Goal: Task Accomplishment & Management: Manage account settings

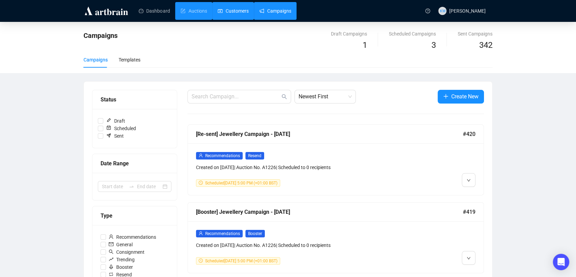
click at [240, 10] on link "Customers" at bounding box center [233, 11] width 31 height 18
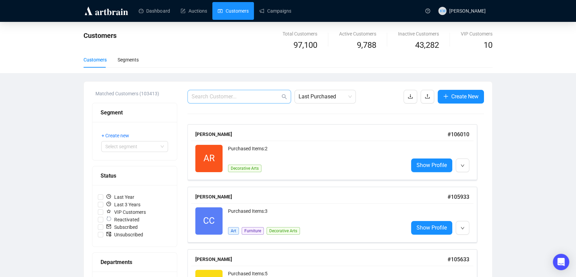
click at [219, 101] on span at bounding box center [240, 97] width 104 height 14
paste input "[EMAIL_ADDRESS][DOMAIN_NAME]"
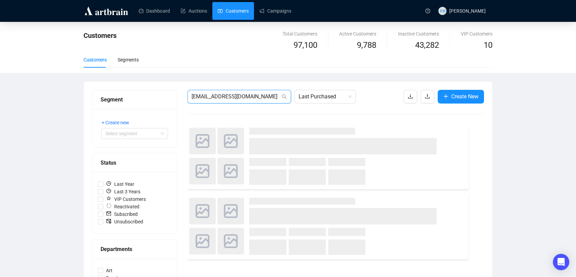
type input "[EMAIL_ADDRESS][DOMAIN_NAME]"
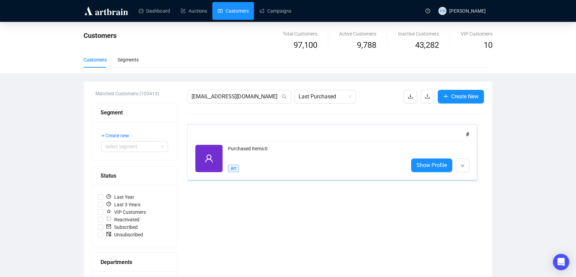
click at [271, 149] on div "Purchased Items: 0" at bounding box center [315, 152] width 175 height 14
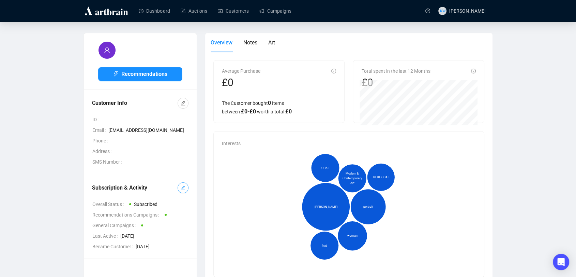
click at [181, 189] on icon "edit" at bounding box center [183, 187] width 5 height 5
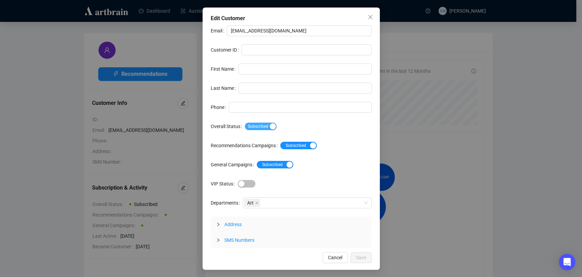
click at [255, 128] on span "Subscribed" at bounding box center [261, 126] width 32 height 8
click at [361, 253] on span "Save" at bounding box center [361, 257] width 10 height 8
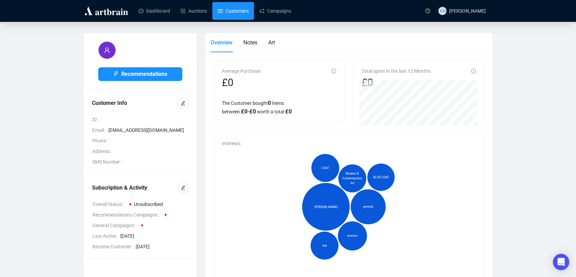
click at [234, 12] on link "Customers" at bounding box center [233, 11] width 31 height 18
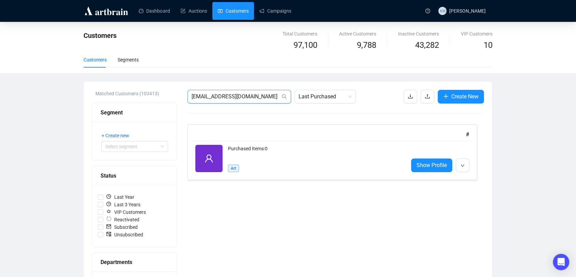
drag, startPoint x: 254, startPoint y: 97, endPoint x: 134, endPoint y: 92, distance: 119.8
click at [134, 92] on div "Matched Customers (103413) Segment + Create new Select segment Status Last Year…" at bounding box center [288, 282] width 392 height 385
paste input "gm@geraldmathias"
type input "[EMAIL_ADDRESS][DOMAIN_NAME]"
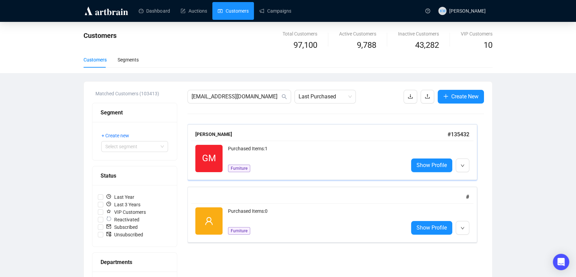
click at [245, 141] on div "GM Reactivated Purchased Items: 1 Furniture Show Profile" at bounding box center [332, 158] width 282 height 35
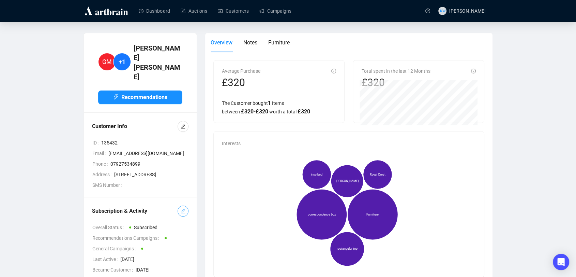
click at [181, 208] on icon "edit" at bounding box center [183, 210] width 5 height 5
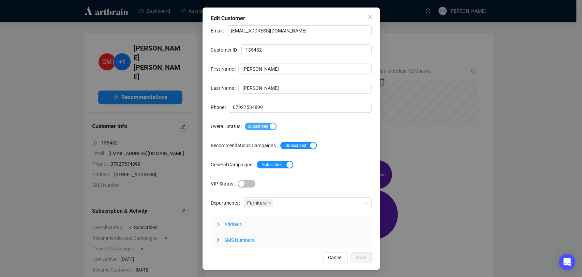
click at [265, 125] on span "Subscribed" at bounding box center [261, 126] width 32 height 8
click at [356, 254] on span "Save" at bounding box center [361, 257] width 10 height 8
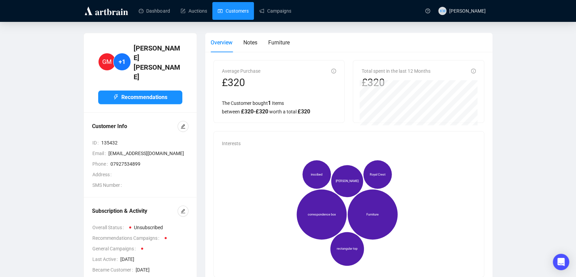
click at [232, 18] on link "Customers" at bounding box center [233, 11] width 31 height 18
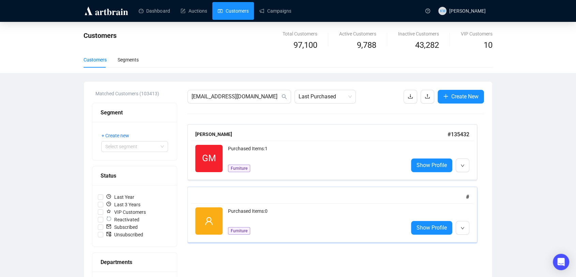
click at [294, 213] on div "Purchased Items: 0" at bounding box center [315, 214] width 175 height 14
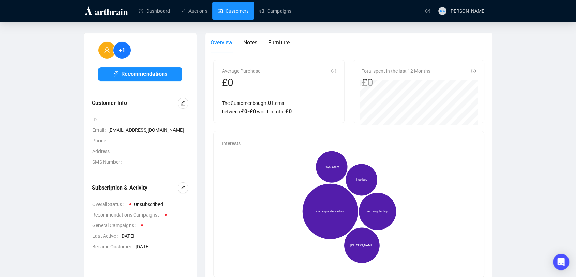
click at [236, 17] on link "Customers" at bounding box center [233, 11] width 31 height 18
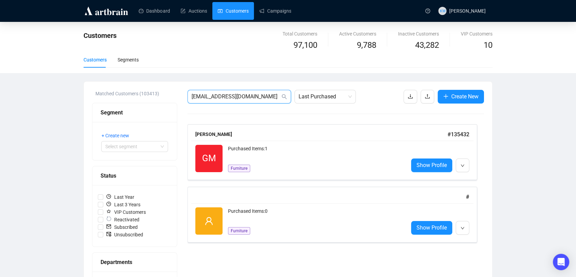
drag, startPoint x: 259, startPoint y: 99, endPoint x: 133, endPoint y: 92, distance: 125.7
click at [133, 92] on div "Matched Customers (103413) Segment + Create new Select segment Status Last Year…" at bounding box center [288, 282] width 392 height 385
paste input "[EMAIL_ADDRESS][PERSON_NAME][DOMAIN_NAME]"
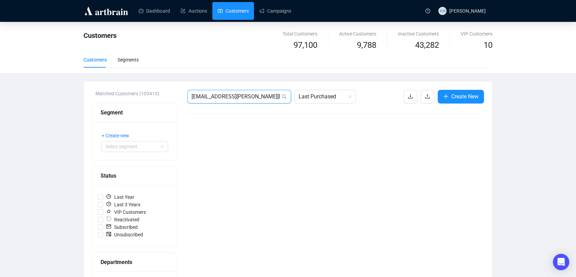
drag, startPoint x: 244, startPoint y: 94, endPoint x: 119, endPoint y: 93, distance: 124.8
click at [119, 93] on div "Matched Customers (103413) Segment + Create new Select segment Status Last Year…" at bounding box center [288, 282] width 392 height 385
paste input "[EMAIL_ADDRESS][DOMAIN_NAME]"
type input "[EMAIL_ADDRESS][DOMAIN_NAME]"
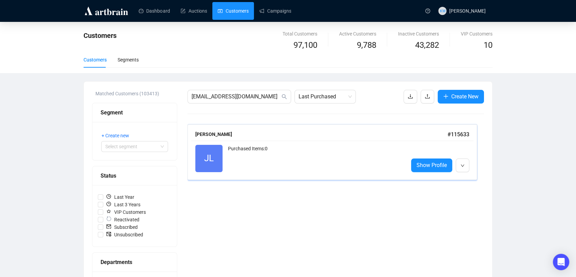
click at [286, 153] on div "Purchased Items: 0" at bounding box center [315, 158] width 175 height 27
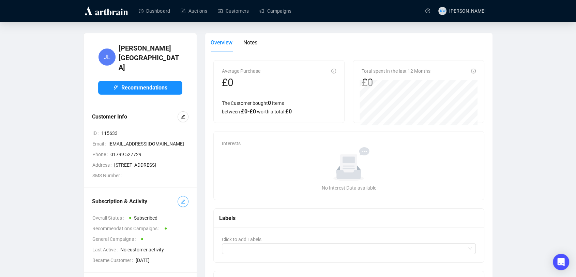
click at [183, 202] on icon "edit" at bounding box center [183, 201] width 5 height 5
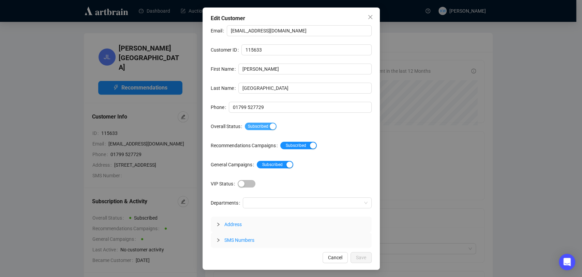
click at [268, 122] on span "Subscribed" at bounding box center [261, 126] width 32 height 8
click at [364, 258] on span "Save" at bounding box center [361, 257] width 10 height 8
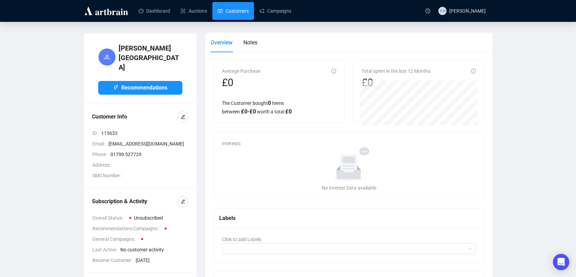
click at [236, 16] on link "Customers" at bounding box center [233, 11] width 31 height 18
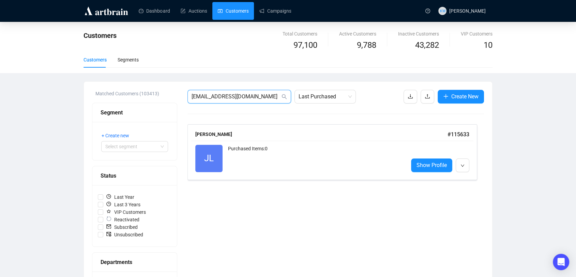
drag, startPoint x: 217, startPoint y: 95, endPoint x: 110, endPoint y: 87, distance: 107.4
click at [110, 87] on div "Matched Customers (103413) Segment + Create new Select segment Status Last Year…" at bounding box center [288, 283] width 409 height 402
paste input "ursulatrushell"
type input "[EMAIL_ADDRESS][DOMAIN_NAME]"
click at [318, 133] on div "[PERSON_NAME]" at bounding box center [321, 134] width 252 height 8
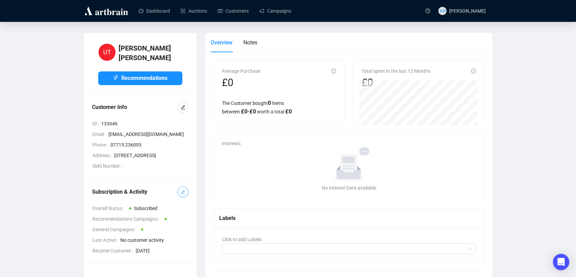
click at [181, 194] on icon "edit" at bounding box center [183, 191] width 5 height 5
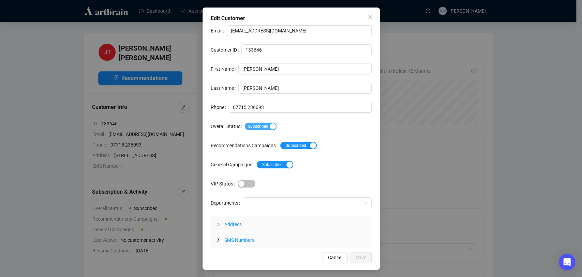
click at [270, 127] on div "button" at bounding box center [273, 126] width 6 height 6
click at [355, 252] on button "Save" at bounding box center [361, 257] width 21 height 11
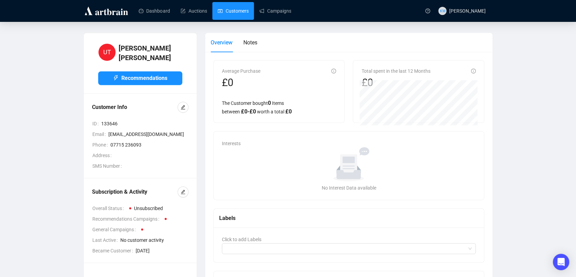
click at [236, 14] on link "Customers" at bounding box center [233, 11] width 31 height 18
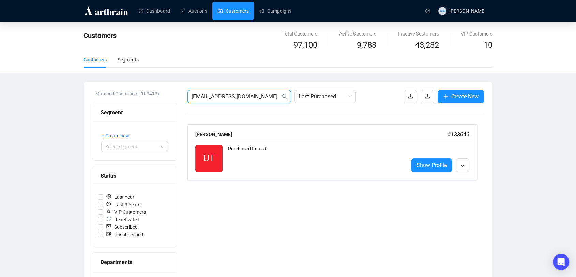
drag, startPoint x: 268, startPoint y: 99, endPoint x: 94, endPoint y: 88, distance: 173.9
click at [94, 88] on div "Matched Customers (103413) Segment + Create new Select segment Status Last Year…" at bounding box center [288, 283] width 409 height 402
paste input "willowhouse15"
type input "[EMAIL_ADDRESS][DOMAIN_NAME]"
click at [269, 149] on div "Purchased Items: 10" at bounding box center [315, 152] width 175 height 14
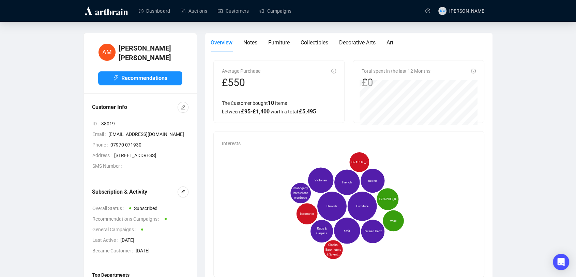
click at [179, 210] on div "Subscription & Activity Overall Status Subscribed Recommendations Campaigns Gen…" at bounding box center [140, 220] width 97 height 68
click at [180, 208] on div "Subscription & Activity Overall Status Subscribed Recommendations Campaigns Gen…" at bounding box center [140, 220] width 97 height 68
click at [184, 194] on icon "edit" at bounding box center [183, 191] width 5 height 5
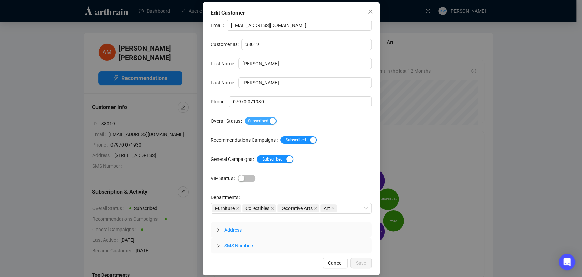
click at [255, 123] on span "Subscribed" at bounding box center [261, 121] width 32 height 8
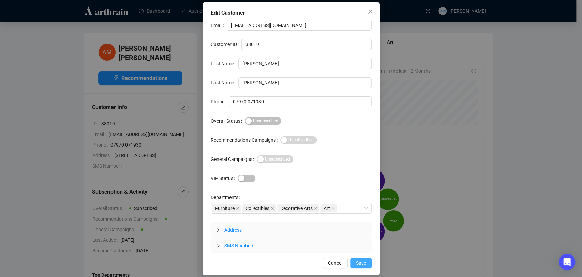
click at [363, 264] on span "Save" at bounding box center [361, 263] width 10 height 8
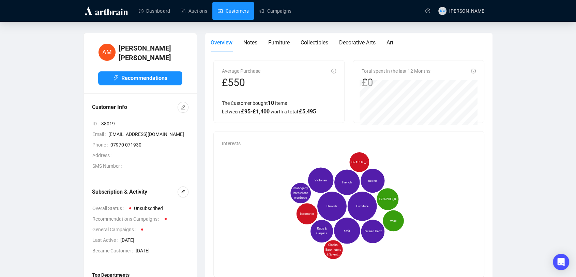
click at [238, 10] on link "Customers" at bounding box center [233, 11] width 31 height 18
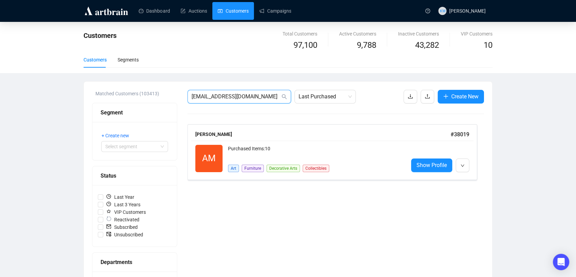
drag, startPoint x: 268, startPoint y: 100, endPoint x: 166, endPoint y: 98, distance: 102.0
click at [166, 98] on div "Matched Customers (103413) Segment + Create new Select segment Status Last Year…" at bounding box center [288, 282] width 392 height 385
paste input "dilwyn555@hot"
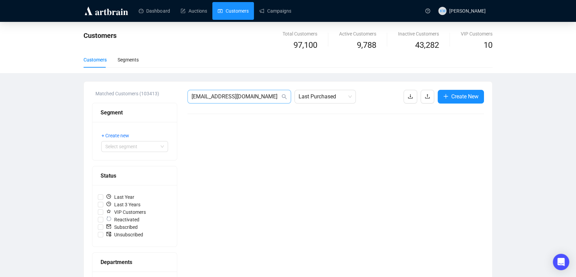
click at [257, 91] on span "[EMAIL_ADDRESS][DOMAIN_NAME]" at bounding box center [240, 97] width 104 height 14
drag, startPoint x: 258, startPoint y: 95, endPoint x: 128, endPoint y: 92, distance: 130.0
click at [128, 92] on div "Matched Customers (103413) Segment + Create new Select segment Status Last Year…" at bounding box center [288, 282] width 392 height 385
paste input "[PERSON_NAME][EMAIL_ADDRESS][PERSON_NAME][DOMAIN_NAME]"
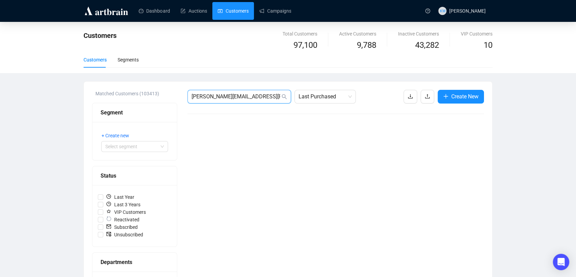
click at [254, 94] on input "[PERSON_NAME][EMAIL_ADDRESS][PERSON_NAME][DOMAIN_NAME]" at bounding box center [236, 96] width 89 height 8
drag, startPoint x: 258, startPoint y: 92, endPoint x: 132, endPoint y: 83, distance: 126.2
click at [132, 83] on div "Matched Customers (103413) Segment + Create new Select segment Status Last Year…" at bounding box center [288, 283] width 409 height 402
paste input "[EMAIL_ADDRESS][DOMAIN_NAME]"
type input "[EMAIL_ADDRESS][DOMAIN_NAME]"
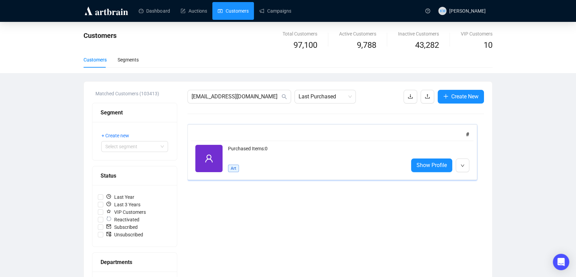
click at [265, 128] on div "#" at bounding box center [332, 134] width 282 height 13
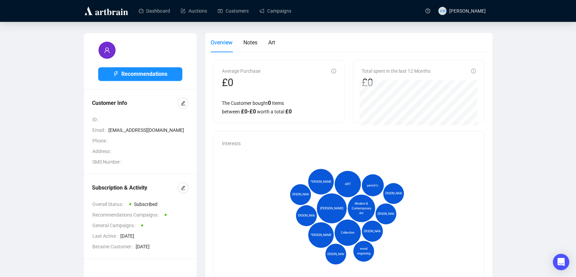
click at [177, 183] on div "Subscription & Activity" at bounding box center [135, 187] width 86 height 8
click at [183, 186] on icon "edit" at bounding box center [183, 187] width 5 height 5
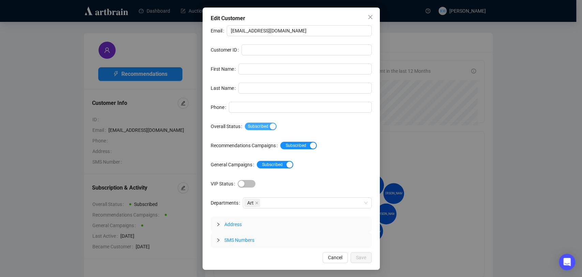
click at [251, 127] on span "Subscribed" at bounding box center [261, 126] width 32 height 8
click at [365, 257] on span "Save" at bounding box center [361, 257] width 10 height 8
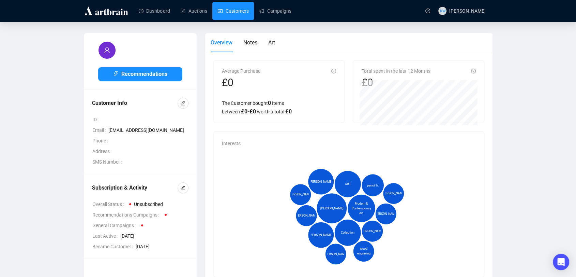
click at [246, 8] on link "Customers" at bounding box center [233, 11] width 31 height 18
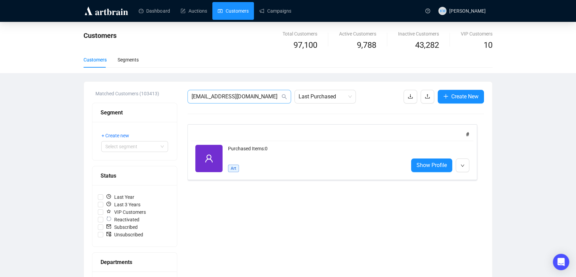
click at [259, 102] on span "[EMAIL_ADDRESS][DOMAIN_NAME]" at bounding box center [240, 97] width 104 height 14
drag, startPoint x: 259, startPoint y: 99, endPoint x: 168, endPoint y: 99, distance: 91.4
click at [168, 99] on div "Matched Customers (103413) Segment + Create new Select segment Status Last Year…" at bounding box center [288, 282] width 392 height 385
paste input "[EMAIL_ADDRESS]"
type input "[EMAIL_ADDRESS][DOMAIN_NAME]"
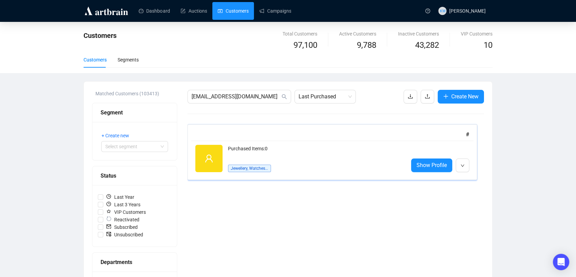
click at [248, 147] on div "Purchased Items: 0" at bounding box center [315, 152] width 175 height 14
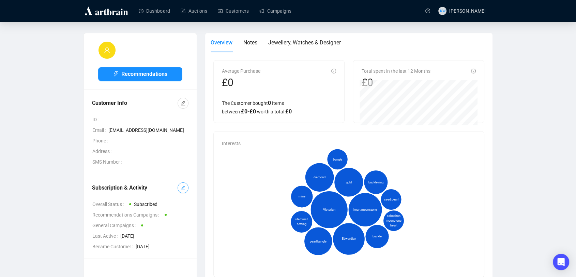
click at [181, 187] on icon "edit" at bounding box center [183, 187] width 5 height 5
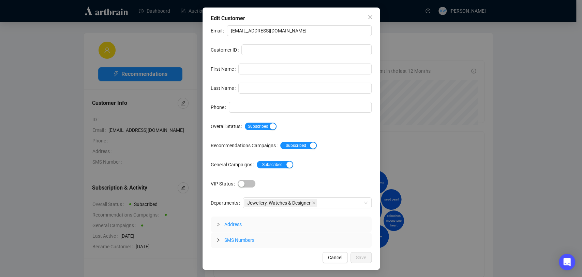
click at [258, 122] on div "Subscribed" at bounding box center [308, 126] width 127 height 8
click at [264, 128] on span "Subscribed" at bounding box center [261, 126] width 32 height 8
click at [362, 258] on span "Save" at bounding box center [361, 257] width 10 height 8
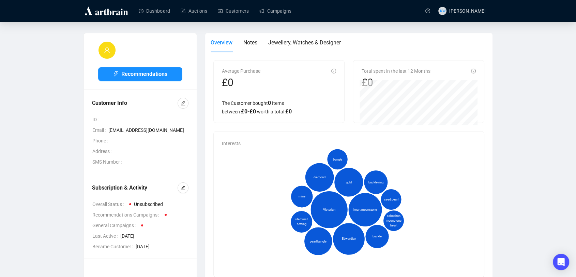
click at [240, 20] on div "Dashboard Auctions Customers Campaigns" at bounding box center [276, 10] width 290 height 21
click at [239, 8] on link "Customers" at bounding box center [233, 11] width 31 height 18
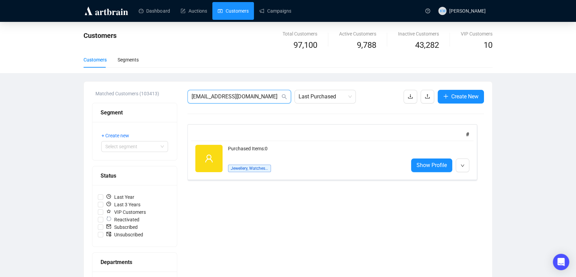
click at [255, 92] on input "[EMAIL_ADDRESS][DOMAIN_NAME]" at bounding box center [236, 96] width 89 height 8
drag, startPoint x: 255, startPoint y: 92, endPoint x: 148, endPoint y: 91, distance: 106.4
click at [148, 91] on div "Matched Customers (103413) Segment + Create new Select segment Status Last Year…" at bounding box center [288, 282] width 392 height 385
paste input "[PERSON_NAME][EMAIL_ADDRESS]"
type input "[PERSON_NAME][EMAIL_ADDRESS][DOMAIN_NAME]"
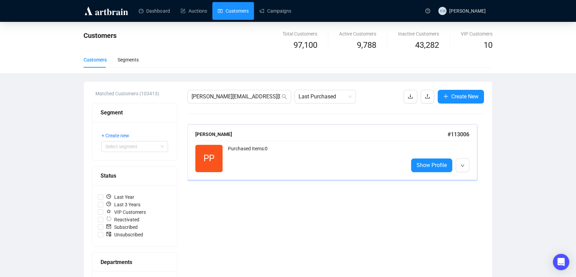
click at [232, 143] on div "PP Reactivated Purchased Items: 0 Show Profile" at bounding box center [332, 158] width 282 height 35
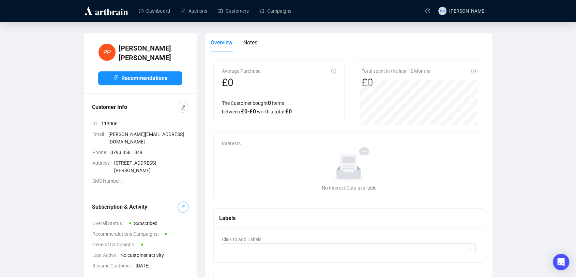
click at [182, 204] on icon "edit" at bounding box center [183, 206] width 5 height 5
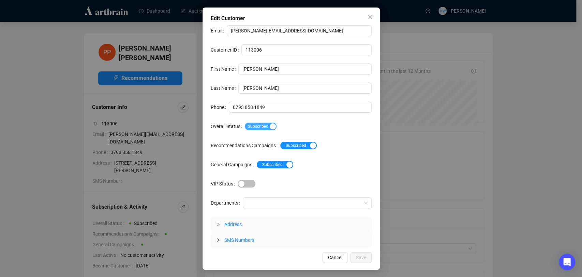
click at [255, 125] on span "Subscribed" at bounding box center [261, 126] width 32 height 8
click at [357, 254] on span "Save" at bounding box center [361, 257] width 10 height 8
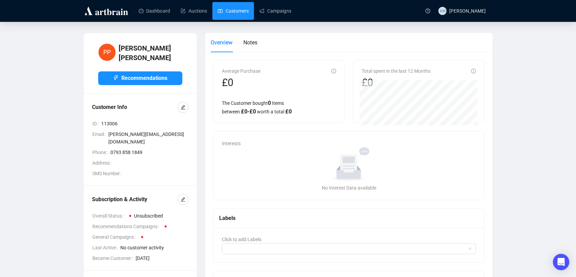
click at [232, 17] on link "Customers" at bounding box center [233, 11] width 31 height 18
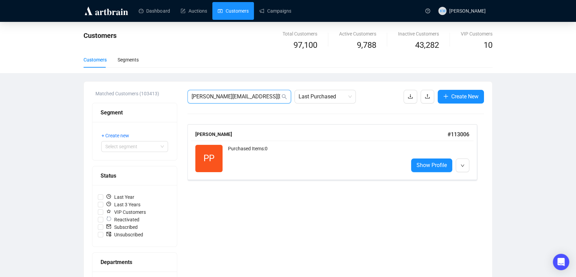
click at [273, 94] on input "[PERSON_NAME][EMAIL_ADDRESS][DOMAIN_NAME]" at bounding box center [236, 96] width 89 height 8
drag, startPoint x: 273, startPoint y: 94, endPoint x: 59, endPoint y: 84, distance: 214.1
click at [59, 84] on div "Customers Total Customers 97,100 Active Customers 9,788 Inactive Customers 43,2…" at bounding box center [288, 253] width 576 height 462
paste input "oligonale1234"
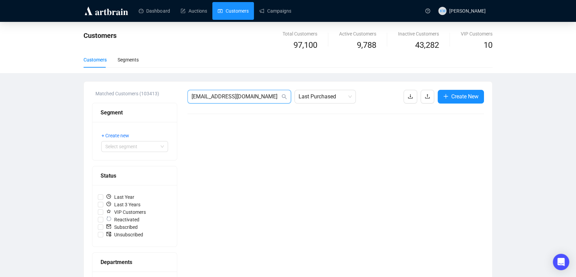
drag, startPoint x: 216, startPoint y: 97, endPoint x: 160, endPoint y: 90, distance: 56.0
click at [160, 90] on div "Matched Customers (103413) Segment + Create new Select segment Status Last Year…" at bounding box center [288, 282] width 392 height 385
paste input "sales@essiecarpets"
type input "[EMAIL_ADDRESS][DOMAIN_NAME]"
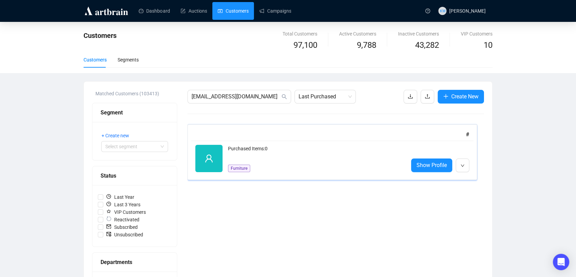
click at [276, 136] on div "#" at bounding box center [332, 134] width 274 height 9
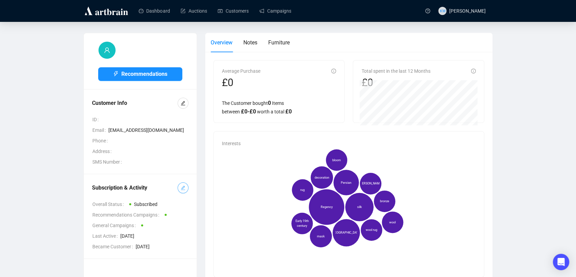
click at [181, 185] on icon "edit" at bounding box center [183, 187] width 5 height 5
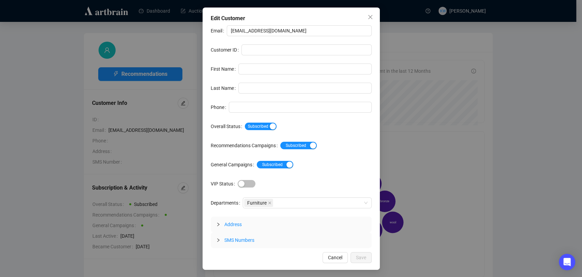
click at [269, 132] on div "Email [EMAIL_ADDRESS][DOMAIN_NAME] Customer ID First Name Last Name Phone Overa…" at bounding box center [291, 136] width 161 height 222
click at [267, 129] on span "Subscribed" at bounding box center [261, 126] width 32 height 8
click at [360, 257] on span "Save" at bounding box center [361, 257] width 10 height 8
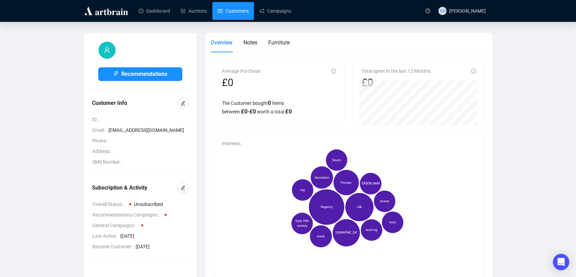
click at [233, 14] on link "Customers" at bounding box center [233, 11] width 31 height 18
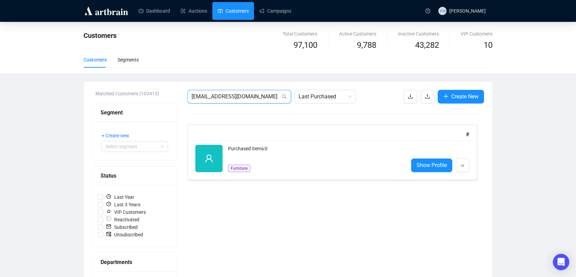
drag, startPoint x: 253, startPoint y: 93, endPoint x: 69, endPoint y: 94, distance: 184.5
click at [69, 94] on div "Customers Total Customers 97,100 Active Customers 9,788 Inactive Customers 43,2…" at bounding box center [288, 253] width 576 height 462
paste input "[EMAIL_ADDRESS]"
type input "[EMAIL_ADDRESS][DOMAIN_NAME]"
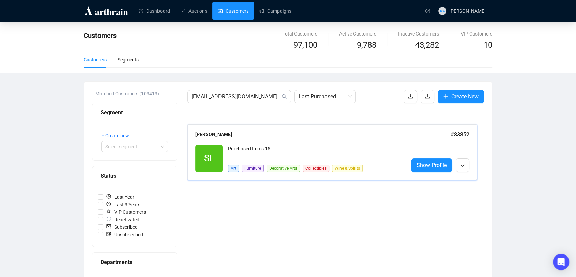
click at [305, 141] on div "SF Reactivated Purchased Items: 15 Art Furniture Decorative Arts Collectibles W…" at bounding box center [332, 158] width 282 height 35
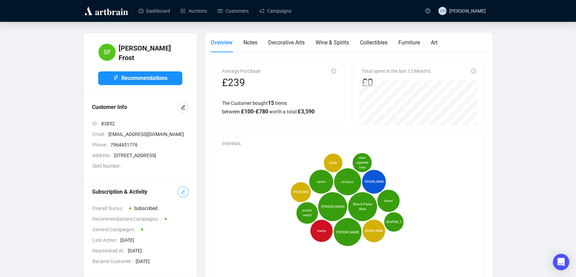
click at [181, 194] on icon "edit" at bounding box center [183, 191] width 5 height 5
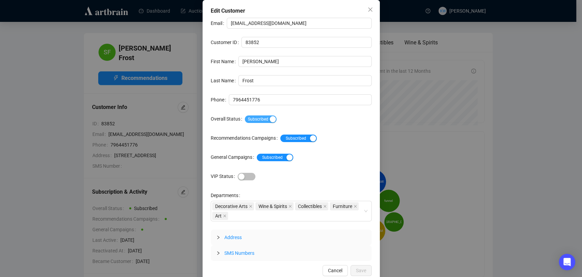
click at [265, 119] on button "Subscribed" at bounding box center [261, 119] width 32 height 8
click at [356, 267] on span "Save" at bounding box center [361, 270] width 10 height 8
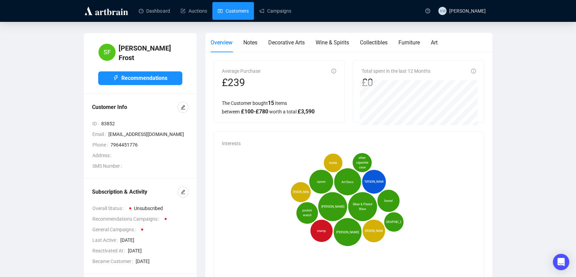
click at [240, 6] on link "Customers" at bounding box center [233, 11] width 31 height 18
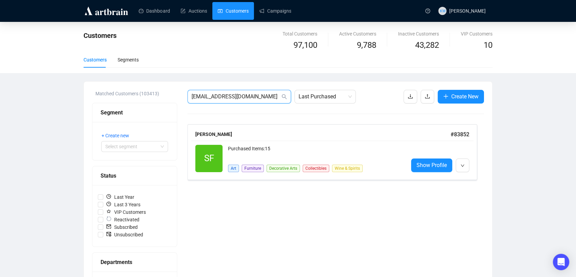
drag, startPoint x: 264, startPoint y: 96, endPoint x: 75, endPoint y: 94, distance: 189.6
click at [75, 94] on div "Customers Total Customers 97,100 Active Customers 9,788 Inactive Customers 43,2…" at bounding box center [288, 253] width 576 height 462
paste input "[EMAIL_ADDRESS][DOMAIN_NAME]"
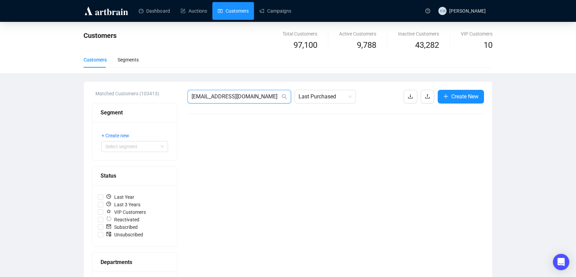
drag, startPoint x: 131, startPoint y: 109, endPoint x: 105, endPoint y: 110, distance: 25.6
click at [105, 110] on div "Matched Customers (103413) Segment + Create new Select segment Status Last Year…" at bounding box center [288, 282] width 392 height 385
paste input "[EMAIL_ADDRESS][DOMAIN_NAME]"
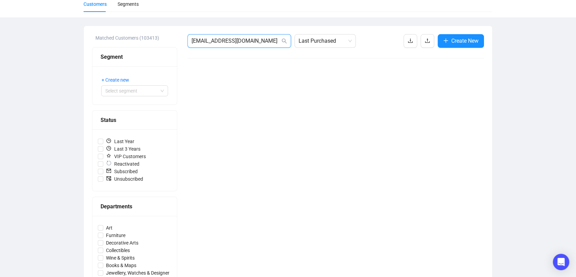
drag, startPoint x: 262, startPoint y: 42, endPoint x: 148, endPoint y: 47, distance: 113.7
click at [148, 47] on div "Matched Customers (103413) Segment + Create new Select segment Status Last Year…" at bounding box center [288, 226] width 392 height 385
paste input "nancybatty@me"
type input "[EMAIL_ADDRESS][DOMAIN_NAME]"
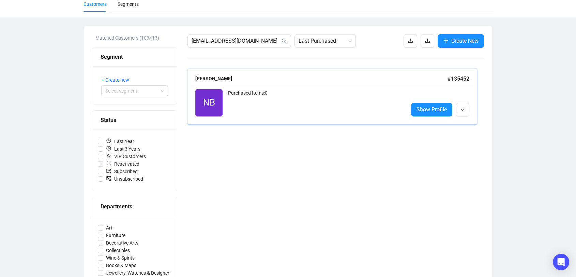
click at [274, 82] on div "[PERSON_NAME] # 135452" at bounding box center [332, 78] width 274 height 9
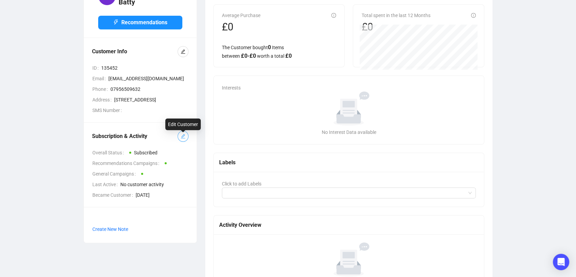
click at [186, 140] on button "button" at bounding box center [183, 136] width 11 height 11
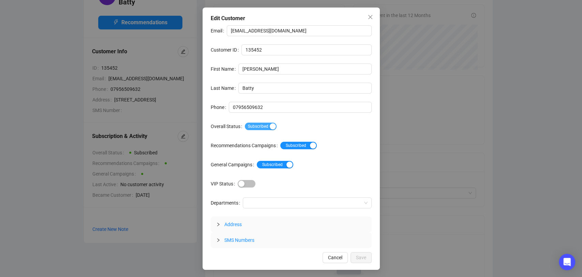
click at [259, 124] on span "Subscribed" at bounding box center [261, 126] width 32 height 8
click at [368, 257] on button "Save" at bounding box center [361, 257] width 21 height 11
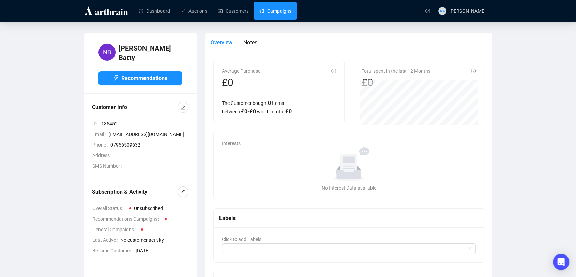
click at [278, 12] on link "Campaigns" at bounding box center [276, 11] width 32 height 18
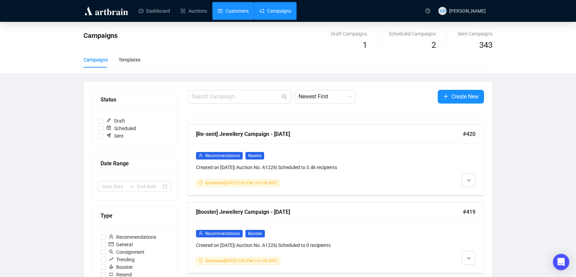
click at [231, 10] on link "Customers" at bounding box center [233, 11] width 31 height 18
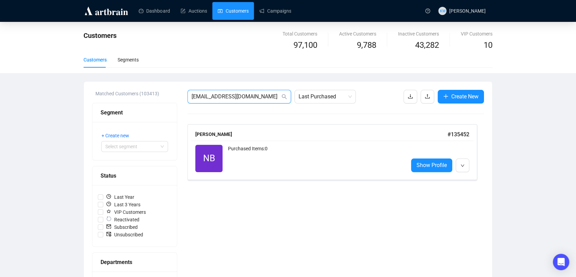
drag, startPoint x: 261, startPoint y: 99, endPoint x: 101, endPoint y: 107, distance: 160.5
click at [101, 107] on div "Matched Customers (103413) Segment + Create new Select segment Status Last Year…" at bounding box center [288, 282] width 392 height 385
paste input "[EMAIL_ADDRESS]"
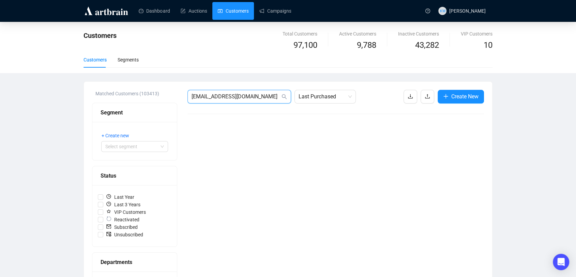
type input "[EMAIL_ADDRESS][DOMAIN_NAME]"
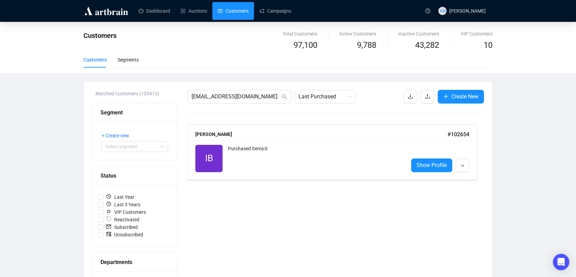
click at [130, 129] on div "+ Create new Select segment" at bounding box center [134, 141] width 85 height 38
click at [210, 137] on div "[PERSON_NAME]" at bounding box center [321, 134] width 252 height 8
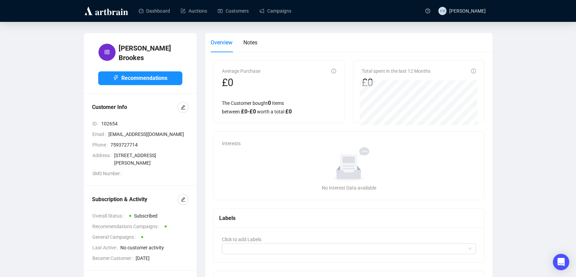
click at [183, 218] on div "Subscription & Activity Overall Status Subscribed Recommendations Campaigns Gen…" at bounding box center [140, 228] width 97 height 68
click at [189, 203] on div "Subscription & Activity Overall Status Subscribed Recommendations Campaigns Gen…" at bounding box center [140, 228] width 113 height 84
click at [186, 205] on button "button" at bounding box center [183, 199] width 11 height 11
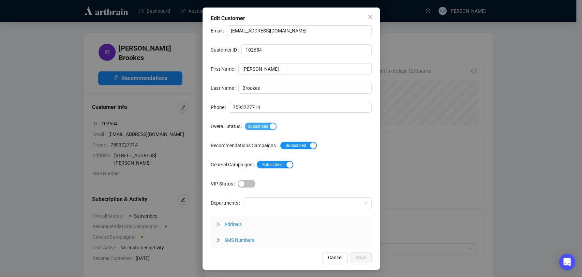
click at [263, 128] on span "Subscribed" at bounding box center [261, 126] width 32 height 8
click at [362, 254] on span "Save" at bounding box center [361, 257] width 10 height 8
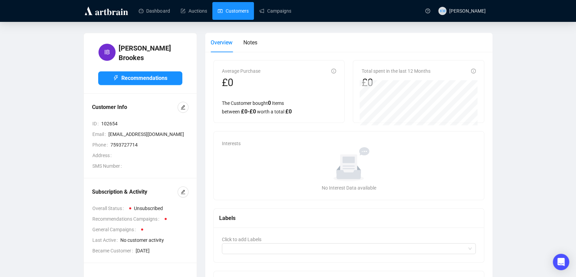
click at [240, 11] on link "Customers" at bounding box center [233, 11] width 31 height 18
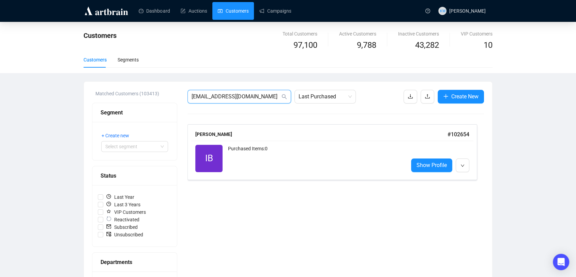
drag, startPoint x: 264, startPoint y: 94, endPoint x: 101, endPoint y: 92, distance: 163.4
click at [101, 92] on div "Matched Customers (103413) Segment + Create new Select segment Status Last Year…" at bounding box center [288, 282] width 392 height 385
paste input "fleacooke"
type input "[EMAIL_ADDRESS][DOMAIN_NAME]"
click at [295, 161] on div "Purchased Items: 0 Jewellery, Watches & Designer" at bounding box center [315, 158] width 175 height 27
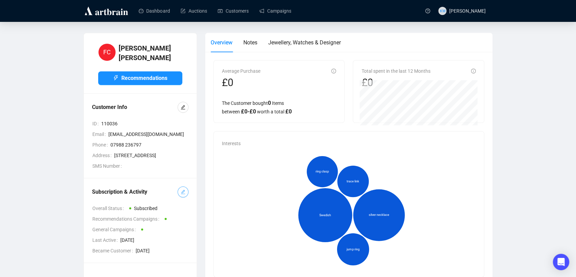
click at [181, 194] on icon "edit" at bounding box center [183, 191] width 5 height 5
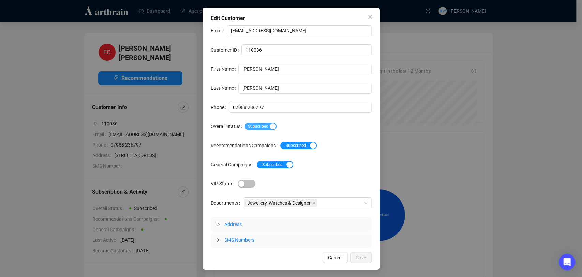
click at [256, 124] on span "Subscribed" at bounding box center [261, 126] width 32 height 8
click at [360, 256] on span "Save" at bounding box center [361, 257] width 10 height 8
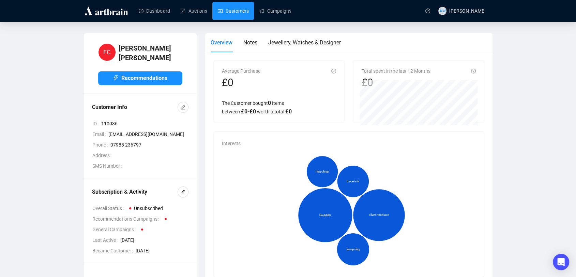
click at [240, 9] on link "Customers" at bounding box center [233, 11] width 31 height 18
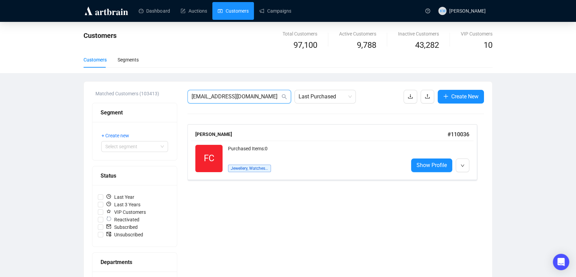
drag, startPoint x: 260, startPoint y: 99, endPoint x: 104, endPoint y: 95, distance: 156.2
click at [104, 95] on div "Matched Customers (103413) Segment + Create new Select segment Status Last Year…" at bounding box center [288, 282] width 392 height 385
paste input "[EMAIL_ADDRESS]"
type input "[EMAIL_ADDRESS][DOMAIN_NAME]"
click at [315, 168] on div "Purchased Items: 0" at bounding box center [315, 158] width 175 height 27
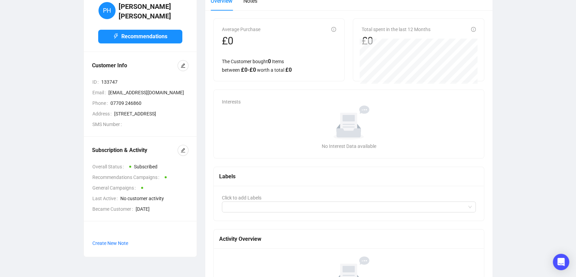
scroll to position [42, 0]
click at [185, 152] on icon "edit" at bounding box center [183, 149] width 5 height 5
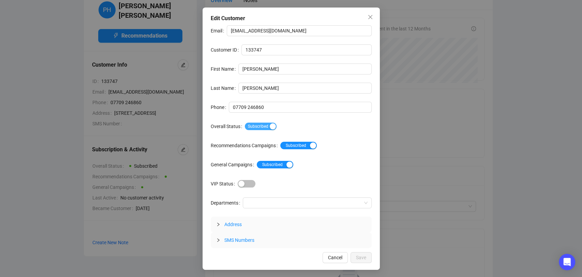
click at [256, 126] on span "Subscribed" at bounding box center [261, 126] width 32 height 8
click at [365, 259] on span "Save" at bounding box center [361, 257] width 10 height 8
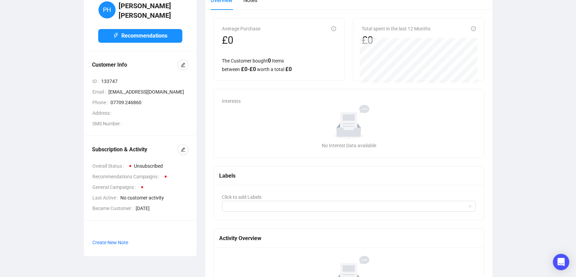
scroll to position [0, 0]
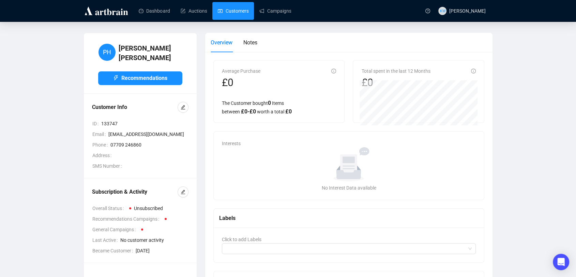
click at [239, 4] on link "Customers" at bounding box center [233, 11] width 31 height 18
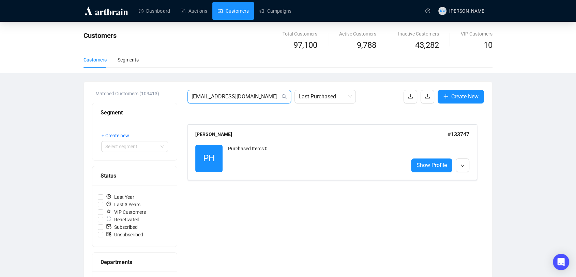
drag, startPoint x: 265, startPoint y: 93, endPoint x: 73, endPoint y: 80, distance: 193.1
click at [73, 80] on div "Customers Total Customers 97,100 Active Customers 9,788 Inactive Customers 43,2…" at bounding box center [288, 253] width 576 height 462
paste input "[EMAIL_ADDRESS]"
type input "[EMAIL_ADDRESS][DOMAIN_NAME]"
click at [256, 147] on div "Purchased Items: 0" at bounding box center [315, 158] width 175 height 27
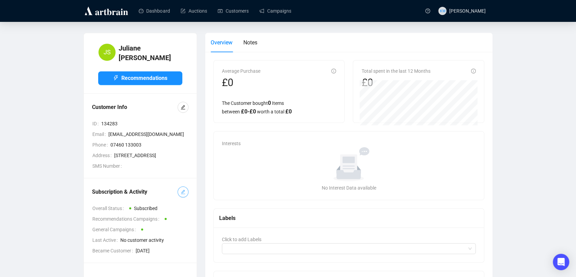
click at [181, 194] on icon "edit" at bounding box center [183, 191] width 5 height 5
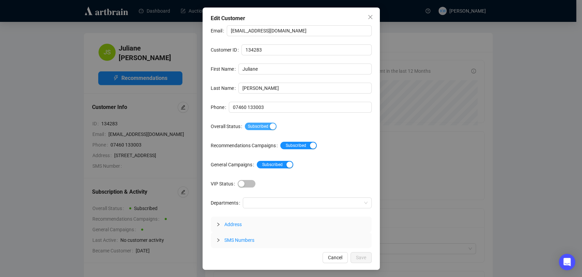
click at [260, 125] on span "Subscribed" at bounding box center [261, 126] width 32 height 8
click at [362, 257] on span "Save" at bounding box center [361, 257] width 10 height 8
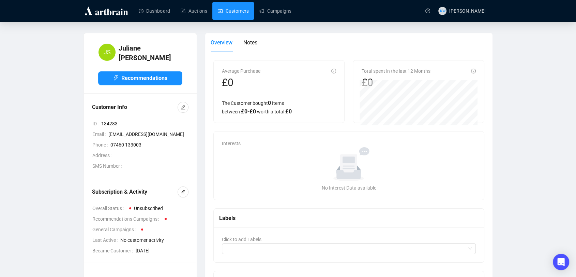
click at [238, 18] on link "Customers" at bounding box center [233, 11] width 31 height 18
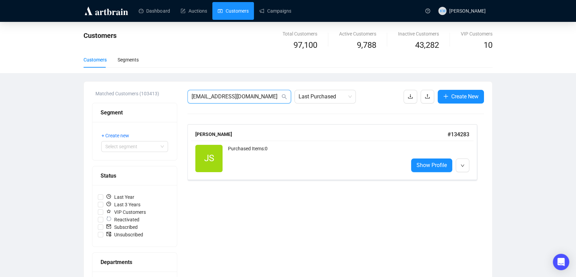
drag, startPoint x: 196, startPoint y: 98, endPoint x: 127, endPoint y: 95, distance: 69.3
click at [127, 95] on div "Matched Customers (103413) Segment + Create new Select segment Status Last Year…" at bounding box center [288, 282] width 392 height 385
paste input "jennyjhouston"
type input "[EMAIL_ADDRESS][DOMAIN_NAME]"
click at [339, 163] on div "Purchased Items: 0" at bounding box center [315, 158] width 175 height 27
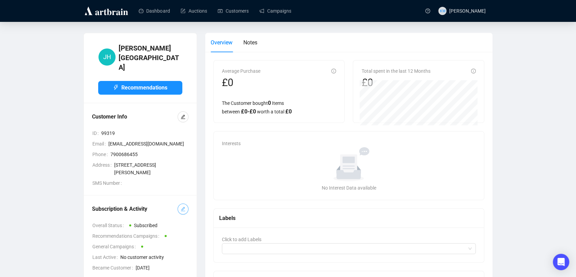
click at [186, 203] on button "button" at bounding box center [183, 208] width 11 height 11
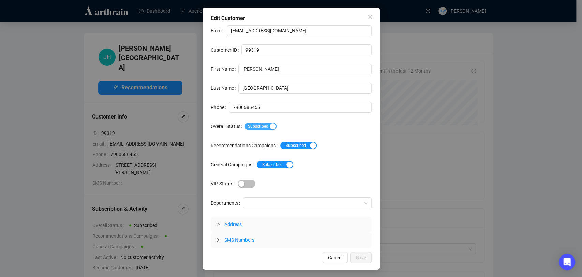
click at [260, 127] on span "Subscribed" at bounding box center [261, 126] width 32 height 8
click at [361, 251] on div "Edit Customer Email [EMAIL_ADDRESS][DOMAIN_NAME] Customer ID 99319 First Name […" at bounding box center [291, 139] width 177 height 262
click at [363, 254] on span "Save" at bounding box center [361, 257] width 10 height 8
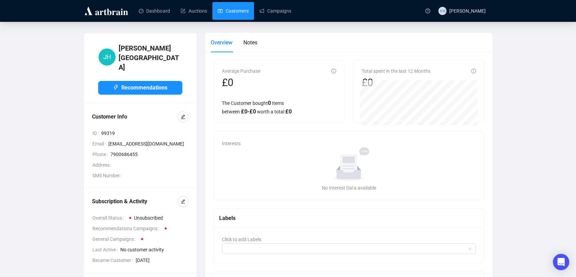
click at [227, 10] on link "Customers" at bounding box center [233, 11] width 31 height 18
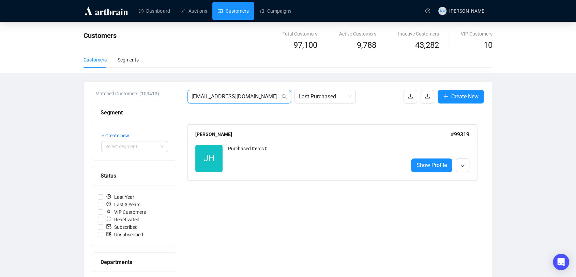
drag, startPoint x: 263, startPoint y: 100, endPoint x: 124, endPoint y: 99, distance: 138.8
click at [124, 99] on div "Matched Customers (103413) Segment + Create new Select segment Status Last Year…" at bounding box center [288, 282] width 392 height 385
paste input "[PERSON_NAME][EMAIL_ADDRESS][DOMAIN_NAME]"
type input "[PERSON_NAME][EMAIL_ADDRESS][DOMAIN_NAME]"
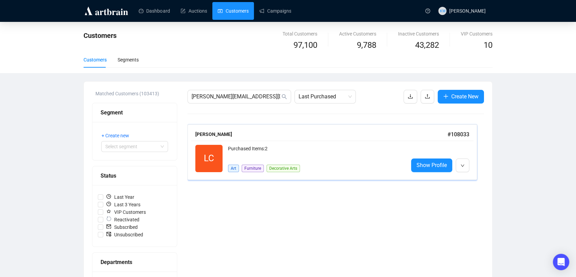
click at [258, 164] on div "Art Furniture Decorative Arts" at bounding box center [264, 165] width 72 height 14
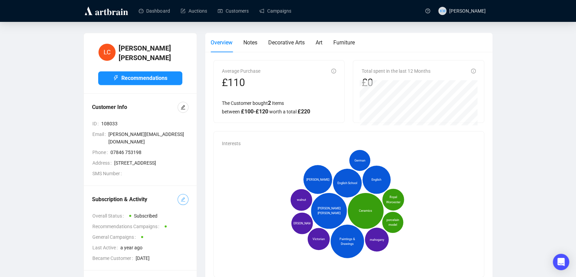
click at [185, 194] on button "button" at bounding box center [183, 199] width 11 height 11
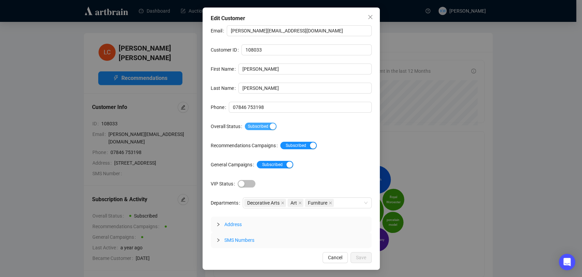
click at [264, 124] on span "Subscribed" at bounding box center [261, 126] width 32 height 8
click at [362, 261] on button "Save" at bounding box center [361, 257] width 21 height 11
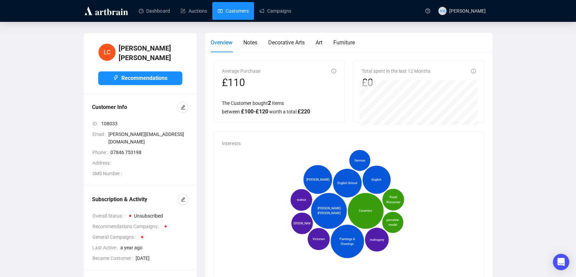
click at [240, 12] on link "Customers" at bounding box center [233, 11] width 31 height 18
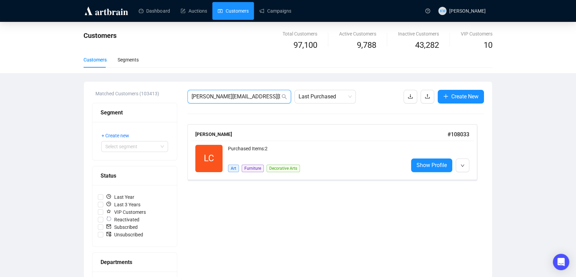
drag, startPoint x: 215, startPoint y: 84, endPoint x: 78, endPoint y: 73, distance: 137.5
click at [78, 73] on div "Customers Total Customers 97,100 Active Customers 9,788 Inactive Customers 43,2…" at bounding box center [288, 253] width 576 height 462
paste input "[EMAIL_ADDRESS][DOMAIN_NAME]"
type input "[EMAIL_ADDRESS][DOMAIN_NAME]"
drag, startPoint x: 267, startPoint y: 93, endPoint x: 145, endPoint y: 85, distance: 122.8
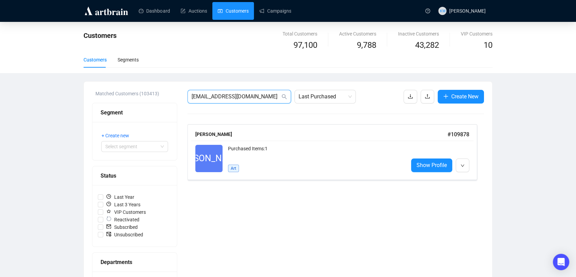
click at [145, 85] on div "Matched Customers (103413) Segment + Create new Select segment Status Last Year…" at bounding box center [288, 283] width 409 height 402
click at [320, 164] on div "Purchased Items: 1 Art" at bounding box center [315, 158] width 175 height 27
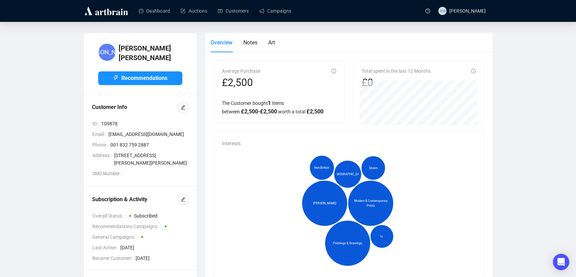
click at [176, 196] on div "Subscription & Activity" at bounding box center [135, 199] width 86 height 8
click at [179, 196] on button "button" at bounding box center [183, 199] width 11 height 11
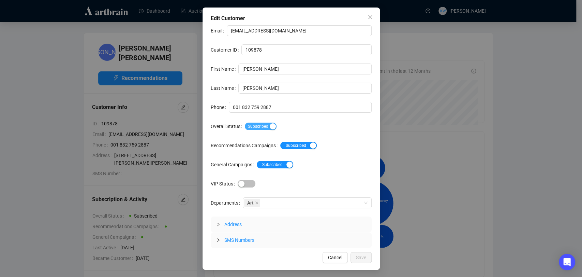
click at [254, 124] on span "Subscribed" at bounding box center [261, 126] width 32 height 8
click at [367, 258] on button "Save" at bounding box center [361, 257] width 21 height 11
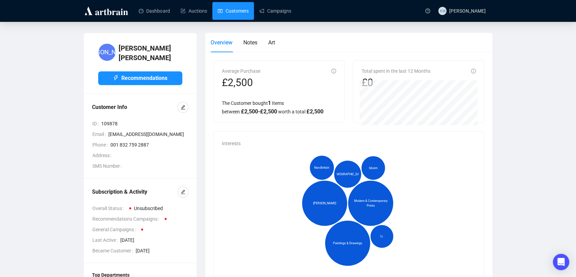
click at [235, 5] on link "Customers" at bounding box center [233, 11] width 31 height 18
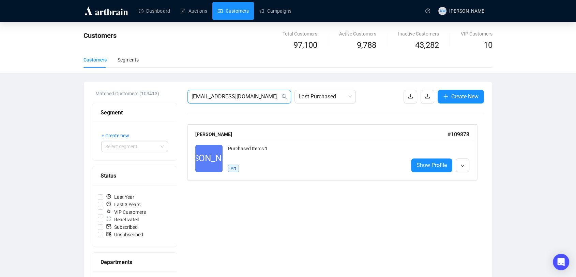
drag, startPoint x: 259, startPoint y: 100, endPoint x: 98, endPoint y: 100, distance: 161.0
click at [98, 100] on div "Matched Customers (103413) Segment + Create new Select segment Status Last Year…" at bounding box center [288, 282] width 392 height 385
paste input "petermcdermott156"
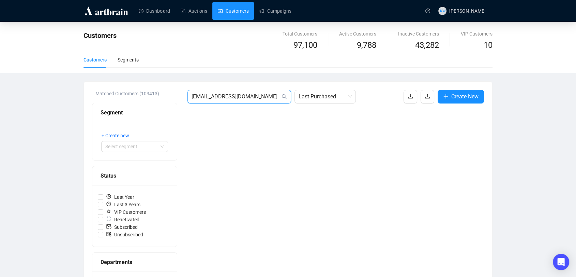
drag, startPoint x: 273, startPoint y: 100, endPoint x: 114, endPoint y: 85, distance: 159.9
click at [114, 85] on div "Matched Customers (103413) Segment + Create new Select segment Status Last Year…" at bounding box center [288, 283] width 409 height 402
paste input "wcviljoen"
type input "[EMAIL_ADDRESS][DOMAIN_NAME]"
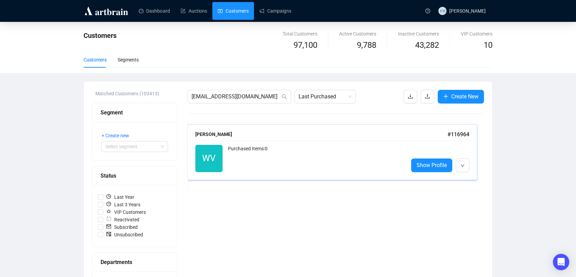
click at [265, 167] on div "Purchased Items: 0" at bounding box center [315, 158] width 175 height 27
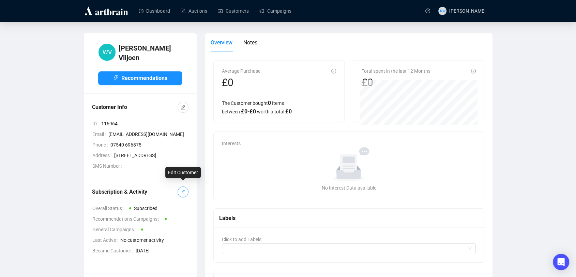
click at [186, 186] on button "button" at bounding box center [183, 191] width 11 height 11
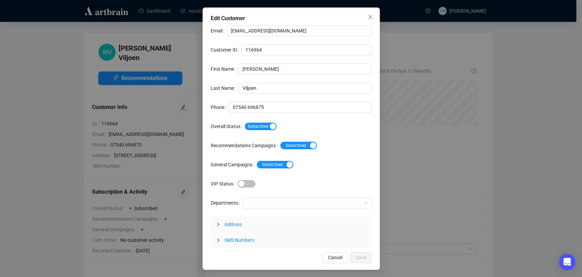
click at [269, 122] on div "Subscribed" at bounding box center [308, 126] width 127 height 8
click at [270, 123] on div "button" at bounding box center [273, 126] width 6 height 6
click at [360, 254] on span "Save" at bounding box center [361, 257] width 10 height 8
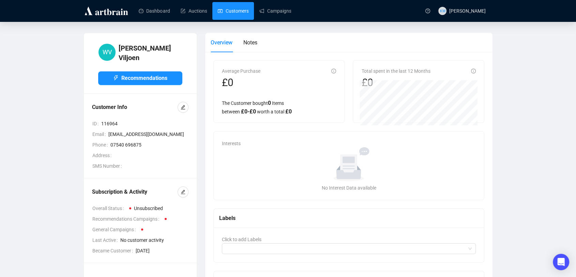
click at [231, 11] on link "Customers" at bounding box center [233, 11] width 31 height 18
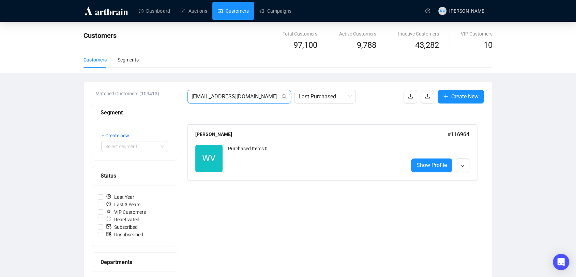
drag, startPoint x: 252, startPoint y: 96, endPoint x: 108, endPoint y: 90, distance: 144.1
click at [108, 90] on div "Matched Customers (103413) Segment + Create new Select segment Status Last Year…" at bounding box center [288, 282] width 392 height 385
paste input "[PERSON_NAME].gorny7"
type input "[PERSON_NAME][EMAIL_ADDRESS][DOMAIN_NAME]"
click at [269, 143] on div "AG Reactivated Purchased Items: 0 Collectibles Show Profile" at bounding box center [332, 158] width 282 height 35
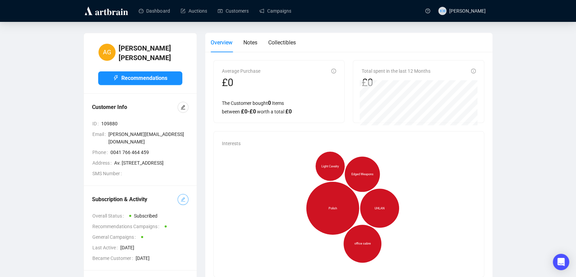
click at [179, 198] on button "button" at bounding box center [183, 199] width 11 height 11
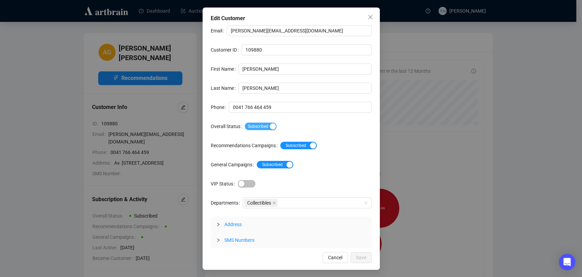
click at [250, 126] on span "Subscribed" at bounding box center [261, 126] width 32 height 8
click at [364, 258] on span "Save" at bounding box center [361, 257] width 10 height 8
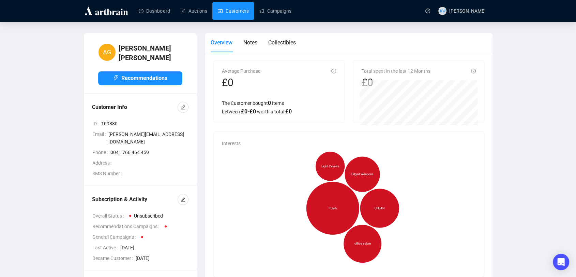
click at [237, 17] on link "Customers" at bounding box center [233, 11] width 31 height 18
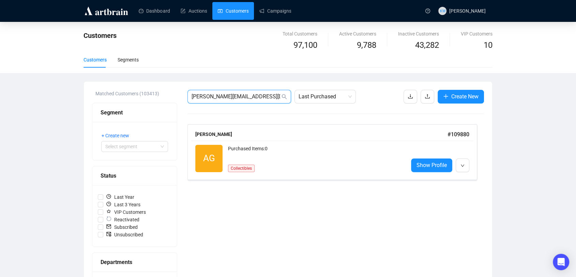
drag, startPoint x: 263, startPoint y: 98, endPoint x: 57, endPoint y: 102, distance: 205.3
click at [57, 102] on div "Customers Total Customers 97,100 Active Customers 9,788 Inactive Customers 43,2…" at bounding box center [288, 253] width 576 height 462
paste input "m_inglis@btinternet"
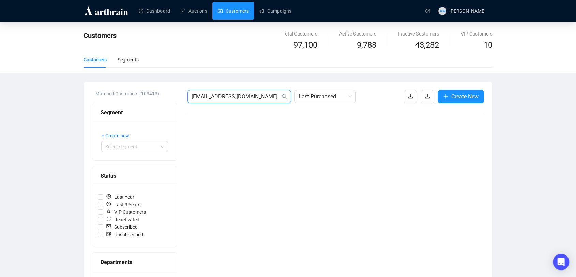
drag, startPoint x: 269, startPoint y: 96, endPoint x: 95, endPoint y: 84, distance: 174.4
click at [95, 84] on div "Matched Customers (103413) Segment + Create new Select segment Status Last Year…" at bounding box center [288, 283] width 409 height 402
paste input "[DOMAIN_NAME][EMAIL_ADDRESS]"
type input "[DOMAIN_NAME][EMAIL_ADDRESS][DOMAIN_NAME]"
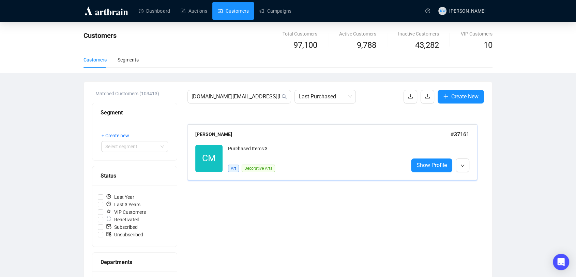
click at [268, 136] on div "[PERSON_NAME]" at bounding box center [322, 134] width 255 height 8
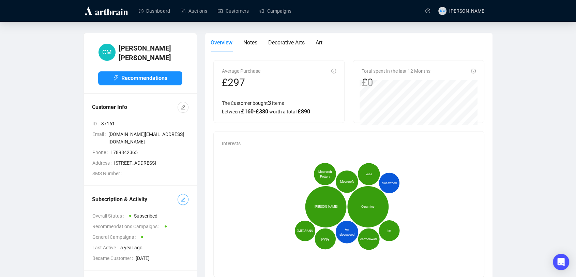
click at [181, 205] on button "button" at bounding box center [183, 199] width 11 height 11
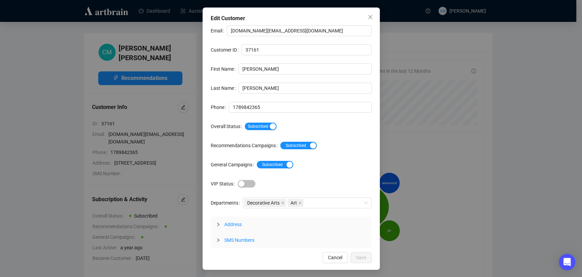
click at [255, 132] on div "Email [DOMAIN_NAME][EMAIL_ADDRESS][DOMAIN_NAME] Customer ID 37161 First Name [P…" at bounding box center [291, 136] width 161 height 222
click at [256, 126] on span "Subscribed" at bounding box center [261, 126] width 32 height 8
click at [357, 254] on span "Save" at bounding box center [361, 257] width 10 height 8
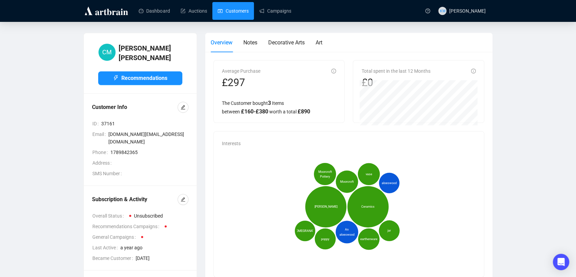
click at [238, 12] on link "Customers" at bounding box center [233, 11] width 31 height 18
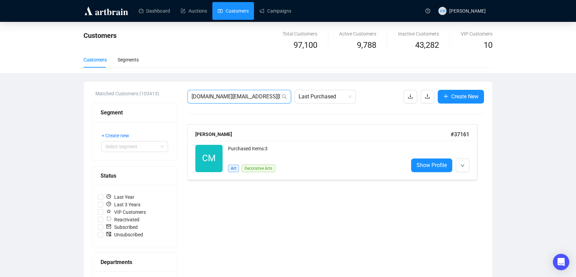
drag, startPoint x: 244, startPoint y: 97, endPoint x: 130, endPoint y: 90, distance: 113.8
click at [130, 90] on div "Matched Customers (103413) Segment + Create new Select segment Status Last Year…" at bounding box center [288, 282] width 392 height 385
paste input "[EMAIL_ADDRESS]"
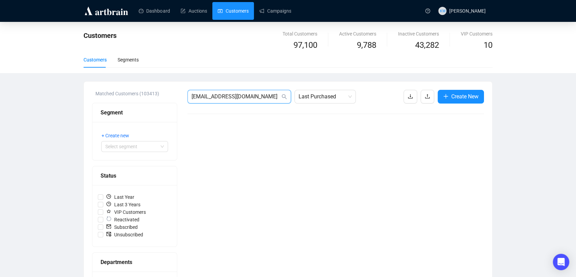
drag, startPoint x: 263, startPoint y: 96, endPoint x: 45, endPoint y: 73, distance: 218.5
click at [45, 73] on div "Customers Total Customers 97,100 Active Customers 9,788 Inactive Customers 43,2…" at bounding box center [288, 253] width 576 height 462
paste input "enquiries@lcthome"
type input "[EMAIL_ADDRESS][DOMAIN_NAME]"
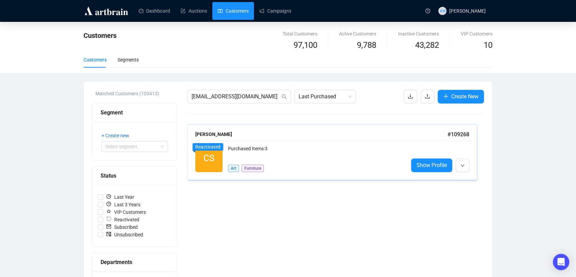
click at [250, 160] on div "Art Furniture" at bounding box center [246, 165] width 36 height 14
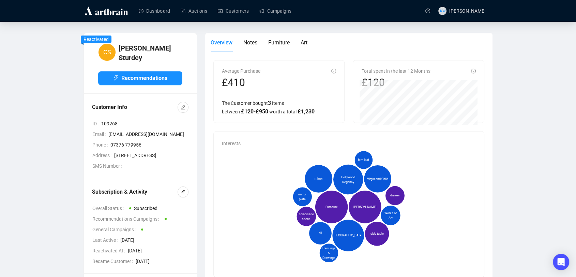
click at [190, 200] on div "Subscription & Activity Overall Status Subscribed Recommendations Campaigns Gen…" at bounding box center [140, 225] width 113 height 95
click at [186, 197] on button "button" at bounding box center [183, 191] width 11 height 11
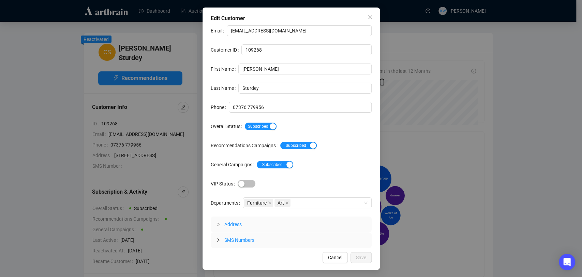
click at [265, 121] on div "Subscribed" at bounding box center [308, 126] width 127 height 11
click at [266, 123] on span "Subscribed" at bounding box center [261, 126] width 32 height 8
click at [355, 252] on button "Save" at bounding box center [361, 257] width 21 height 11
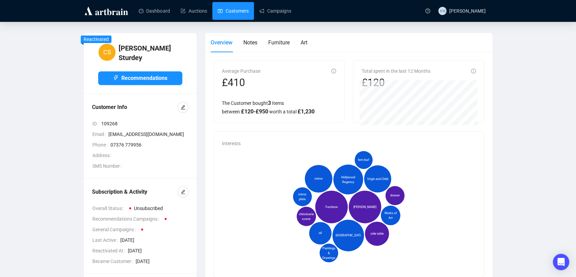
click at [228, 8] on link "Customers" at bounding box center [233, 11] width 31 height 18
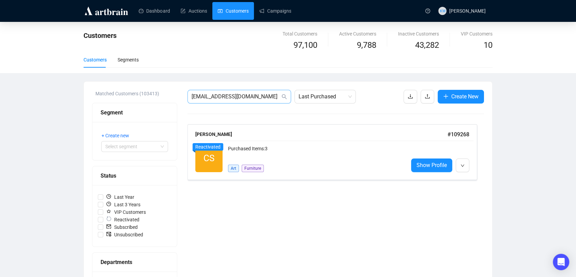
click at [261, 92] on span "[EMAIL_ADDRESS][DOMAIN_NAME]" at bounding box center [240, 97] width 104 height 14
drag, startPoint x: 260, startPoint y: 93, endPoint x: 104, endPoint y: 84, distance: 156.1
click at [104, 84] on div "Matched Customers (103413) Segment + Create new Select segment Status Last Year…" at bounding box center [288, 283] width 409 height 402
paste input "[EMAIL_ADDRESS]"
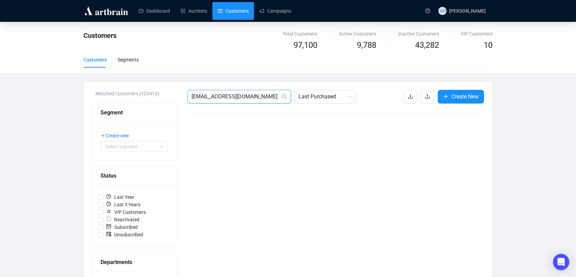
drag, startPoint x: 255, startPoint y: 97, endPoint x: 117, endPoint y: 77, distance: 139.2
click at [117, 77] on div "Customers Total Customers 97,100 Active Customers 9,788 Inactive Customers 43,2…" at bounding box center [288, 253] width 576 height 462
paste input "[EMAIL_ADDRESS]"
click at [263, 103] on span "[PERSON_NAME][EMAIL_ADDRESS][DOMAIN_NAME]" at bounding box center [240, 97] width 104 height 14
drag, startPoint x: 256, startPoint y: 97, endPoint x: 112, endPoint y: 92, distance: 144.3
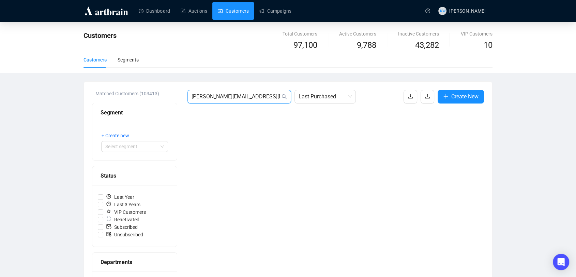
click at [112, 92] on div "Matched Customers (103413) Segment + Create new Select segment Status Last Year…" at bounding box center [288, 282] width 392 height 385
paste input "[EMAIL_ADDRESS]"
type input "[EMAIL_ADDRESS][DOMAIN_NAME]"
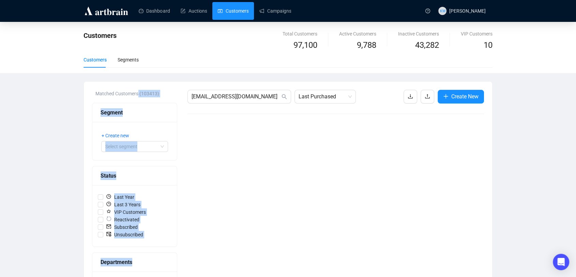
drag, startPoint x: 261, startPoint y: 91, endPoint x: 136, endPoint y: 87, distance: 125.6
click at [136, 87] on div "Matched Customers (103413) Segment + Create new Select segment Status Last Year…" at bounding box center [288, 283] width 409 height 402
click at [232, 96] on input "[EMAIL_ADDRESS][DOMAIN_NAME]" at bounding box center [236, 96] width 89 height 8
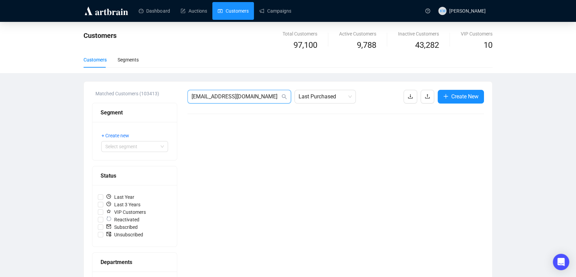
click at [232, 96] on input "[EMAIL_ADDRESS][DOMAIN_NAME]" at bounding box center [236, 96] width 89 height 8
paste input "[EMAIL_ADDRESS][DOMAIN_NAME]"
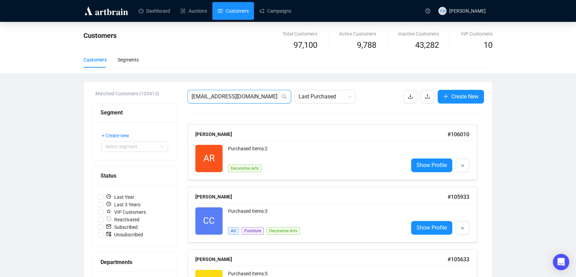
type input "[EMAIL_ADDRESS][DOMAIN_NAME]"
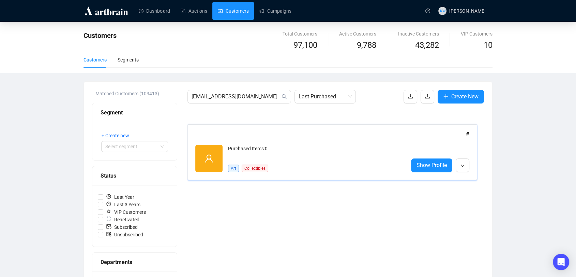
click at [293, 136] on div "#" at bounding box center [332, 134] width 274 height 9
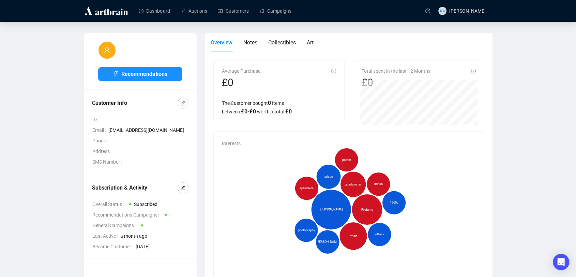
click at [187, 181] on div "Subscription & Activity Overall Status Subscribed Recommendations Campaigns Gen…" at bounding box center [140, 216] width 113 height 84
click at [186, 185] on button "button" at bounding box center [183, 187] width 11 height 11
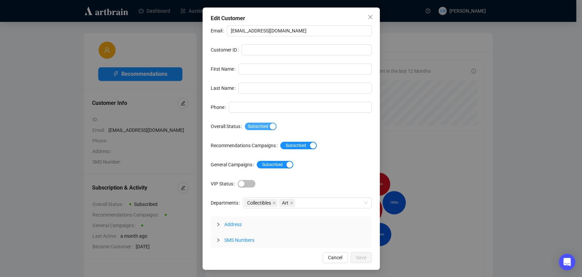
click at [263, 123] on span "Subscribed" at bounding box center [261, 126] width 32 height 8
click at [357, 248] on div "Edit Customer Email [EMAIL_ADDRESS][DOMAIN_NAME] Customer ID First Name Last Na…" at bounding box center [291, 139] width 177 height 262
click at [362, 253] on span "Save" at bounding box center [361, 257] width 10 height 8
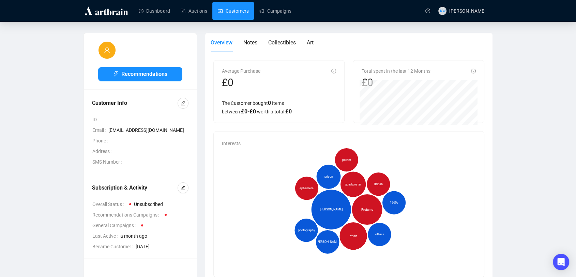
click at [241, 14] on link "Customers" at bounding box center [233, 11] width 31 height 18
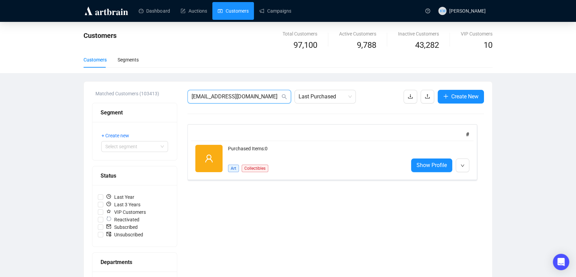
drag, startPoint x: 255, startPoint y: 93, endPoint x: 127, endPoint y: 79, distance: 129.3
click at [127, 79] on div "Customers Total Customers 97,100 Active Customers 9,788 Inactive Customers 43,2…" at bounding box center [288, 253] width 576 height 462
paste input "[EMAIL_ADDRESS]"
type input "[EMAIL_ADDRESS][DOMAIN_NAME]"
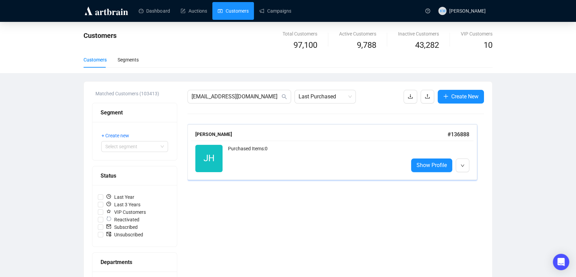
click at [218, 146] on span "JH" at bounding box center [208, 158] width 27 height 27
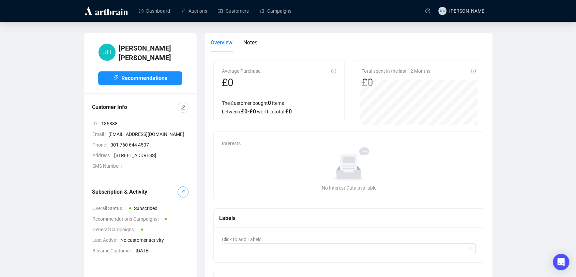
click at [182, 194] on icon "edit" at bounding box center [183, 191] width 5 height 5
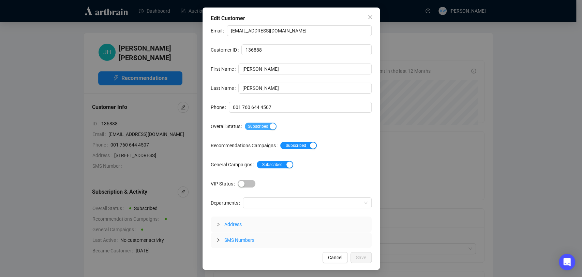
click at [251, 126] on span "Subscribed" at bounding box center [261, 126] width 32 height 8
click at [363, 257] on span "Save" at bounding box center [361, 257] width 10 height 8
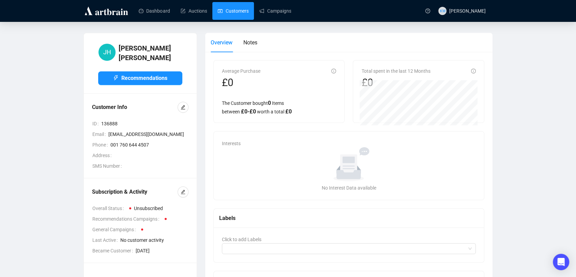
click at [224, 9] on link "Customers" at bounding box center [233, 11] width 31 height 18
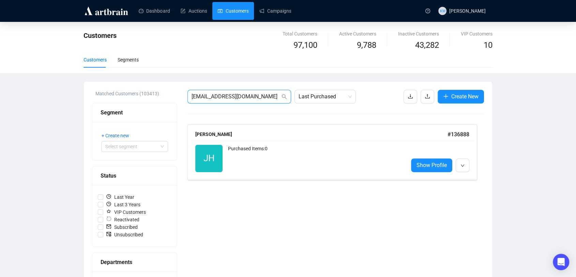
drag, startPoint x: 252, startPoint y: 93, endPoint x: 126, endPoint y: 79, distance: 126.9
click at [126, 79] on div "Customers Total Customers 97,100 Active Customers 9,788 Inactive Customers 43,2…" at bounding box center [288, 253] width 576 height 462
paste input "uliepenny@btopenworld"
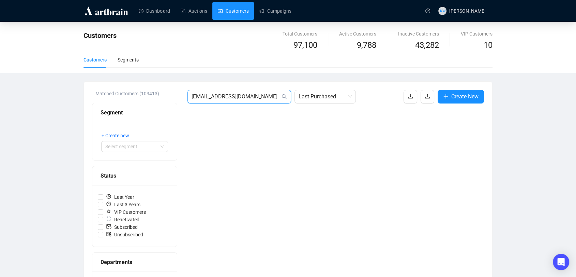
drag, startPoint x: 271, startPoint y: 98, endPoint x: 74, endPoint y: 80, distance: 198.0
click at [74, 80] on div "Customers Total Customers 97,100 Active Customers 9,788 Inactive Customers 43,2…" at bounding box center [288, 253] width 576 height 462
paste input "[EMAIL_ADDRESS]"
type input "[EMAIL_ADDRESS][DOMAIN_NAME]"
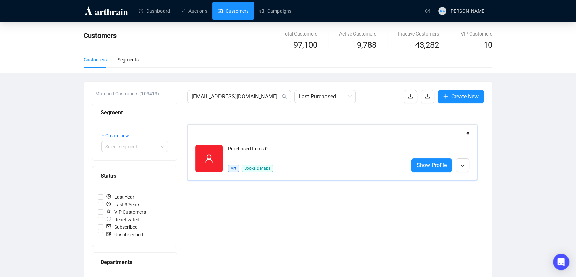
click at [265, 164] on span "Books & Maps" at bounding box center [257, 168] width 31 height 8
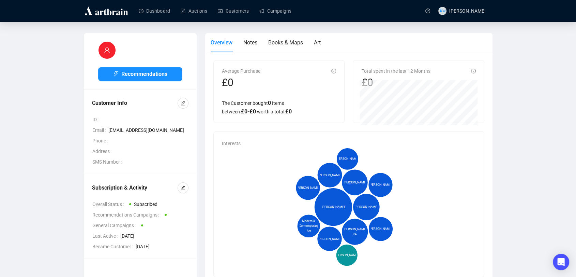
click at [180, 181] on div "Subscription & Activity Overall Status Subscribed Recommendations Campaigns Gen…" at bounding box center [140, 216] width 113 height 84
click at [183, 183] on button "button" at bounding box center [183, 187] width 11 height 11
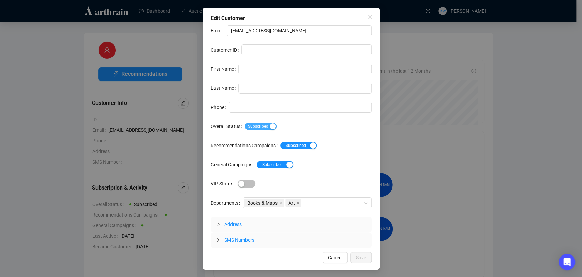
click at [265, 126] on span "Subscribed" at bounding box center [261, 126] width 32 height 8
click at [361, 255] on span "Save" at bounding box center [361, 257] width 10 height 8
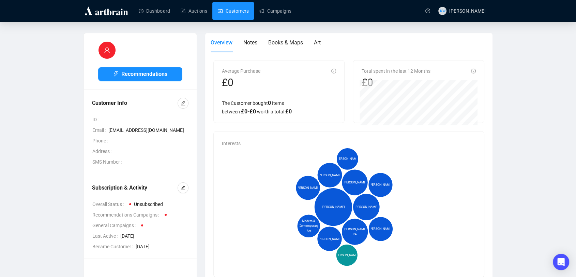
click at [242, 10] on link "Customers" at bounding box center [233, 11] width 31 height 18
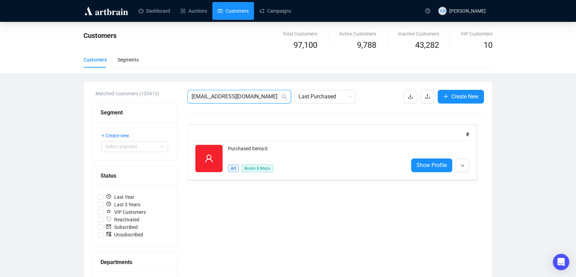
drag, startPoint x: 266, startPoint y: 96, endPoint x: 78, endPoint y: 77, distance: 189.2
click at [78, 77] on div "Customers Total Customers 97,100 Active Customers 9,788 Inactive Customers 43,2…" at bounding box center [288, 253] width 576 height 462
paste input "patrickchiloian@chiloiangallery"
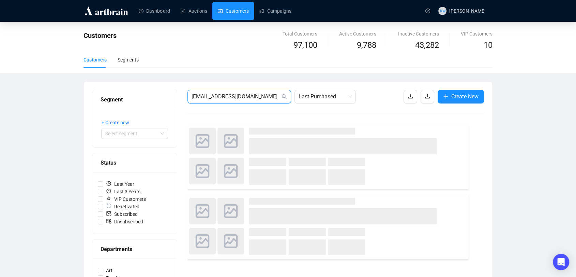
type input "[EMAIL_ADDRESS][DOMAIN_NAME]"
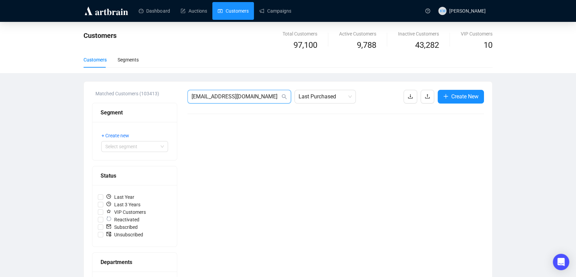
drag, startPoint x: 277, startPoint y: 99, endPoint x: 104, endPoint y: 83, distance: 174.0
click at [104, 83] on div "Matched Customers (103413) Segment + Create new Select segment Status Last Year…" at bounding box center [288, 283] width 409 height 402
paste input "[EMAIL_ADDRESS][DOMAIN_NAME]"
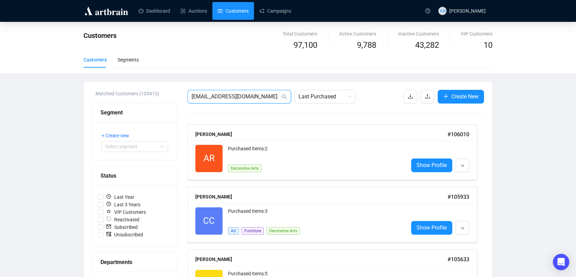
type input "[EMAIL_ADDRESS][DOMAIN_NAME]"
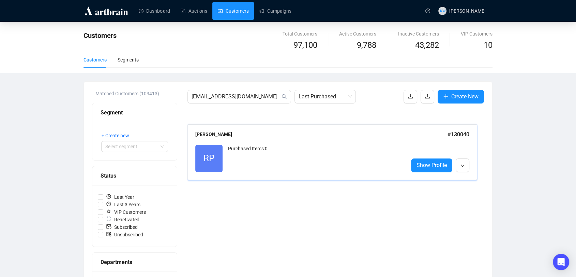
click at [276, 174] on div "RP Reactivated Purchased Items: 0 Show Profile" at bounding box center [332, 158] width 282 height 35
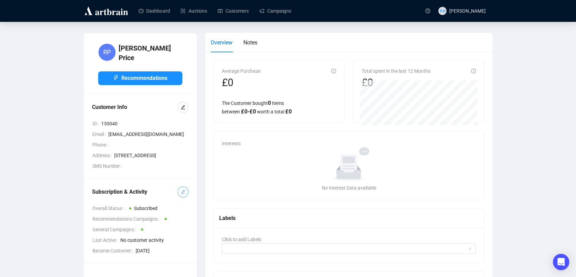
click at [181, 194] on icon "edit" at bounding box center [183, 191] width 5 height 5
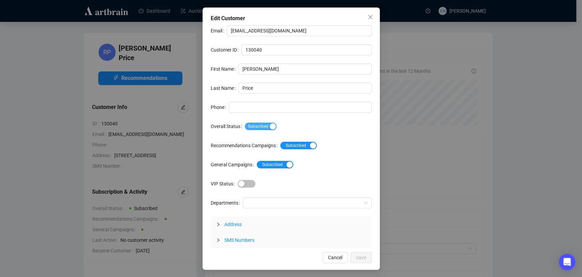
click at [261, 124] on span "Subscribed" at bounding box center [261, 126] width 32 height 8
click at [357, 259] on span "Save" at bounding box center [361, 257] width 10 height 8
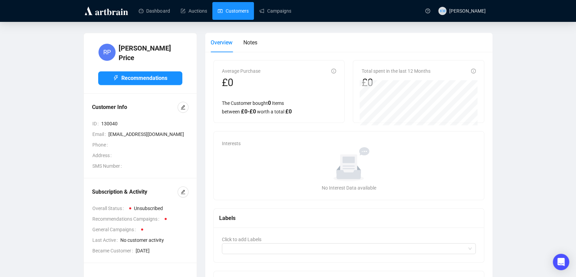
click at [242, 14] on link "Customers" at bounding box center [233, 11] width 31 height 18
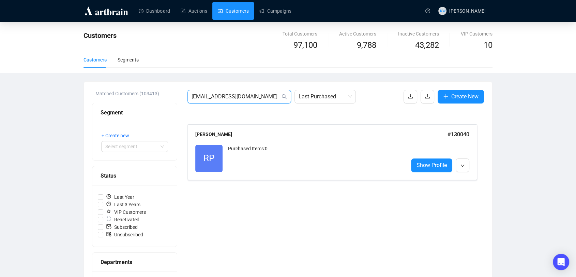
drag, startPoint x: 265, startPoint y: 94, endPoint x: 178, endPoint y: 90, distance: 87.8
click at [178, 90] on div "Matched Customers (103413) Segment + Create new Select segment Status Last Year…" at bounding box center [288, 282] width 392 height 385
paste input "[PERSON_NAME][EMAIL_ADDRESS][DOMAIN_NAME]"
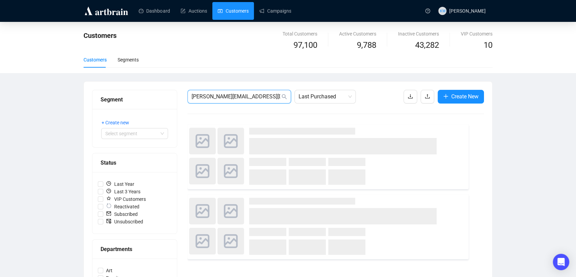
type input "[PERSON_NAME][EMAIL_ADDRESS][DOMAIN_NAME]"
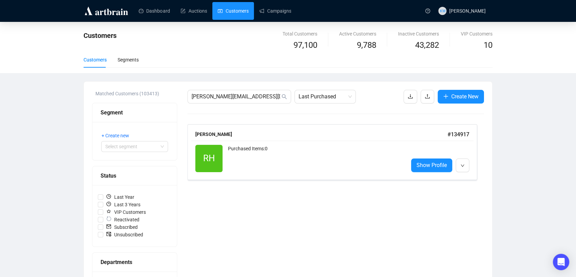
click at [257, 181] on div "[PERSON_NAME][EMAIL_ADDRESS][DOMAIN_NAME] Last Purchased Create New [PERSON_NAM…" at bounding box center [336, 282] width 297 height 385
click at [257, 164] on div "Purchased Items: 0" at bounding box center [315, 158] width 175 height 27
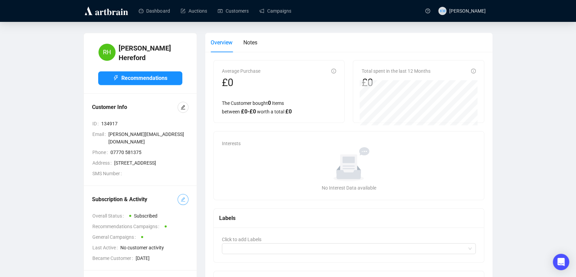
click at [185, 195] on span "button" at bounding box center [183, 199] width 5 height 8
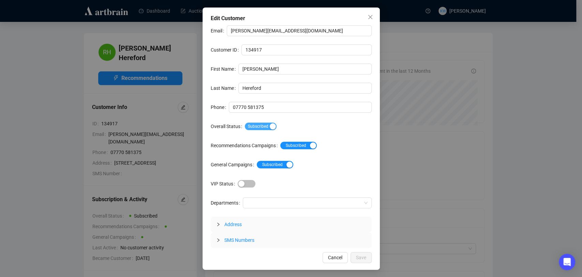
click at [252, 125] on span "Subscribed" at bounding box center [261, 126] width 32 height 8
click at [358, 256] on span "Save" at bounding box center [361, 257] width 10 height 8
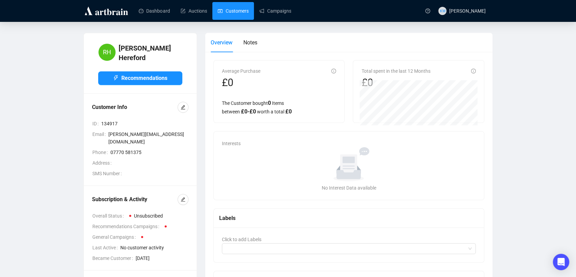
click at [234, 13] on link "Customers" at bounding box center [233, 11] width 31 height 18
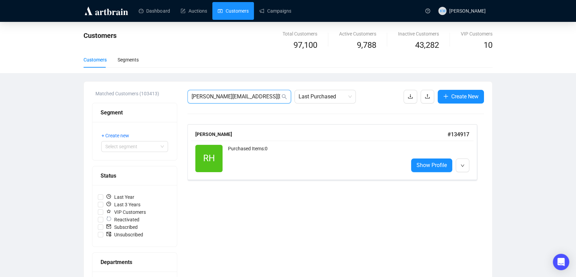
drag, startPoint x: 274, startPoint y: 100, endPoint x: 137, endPoint y: 80, distance: 138.1
click at [137, 80] on div "Customers Total Customers 97,100 Active Customers 9,788 Inactive Customers 43,2…" at bounding box center [288, 253] width 576 height 462
paste input "[EMAIL_ADDRESS][DOMAIN_NAME]"
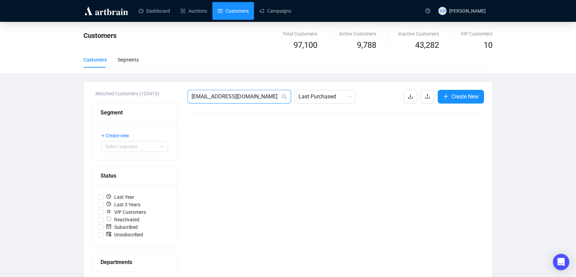
drag, startPoint x: 275, startPoint y: 95, endPoint x: 103, endPoint y: 96, distance: 172.6
click at [103, 96] on div "Matched Customers (103413) Segment + Create new Select segment Status Last Year…" at bounding box center [288, 282] width 392 height 385
paste input "seaspringess@btinternet"
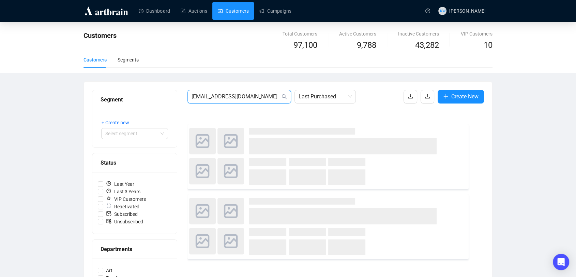
type input "[EMAIL_ADDRESS][DOMAIN_NAME]"
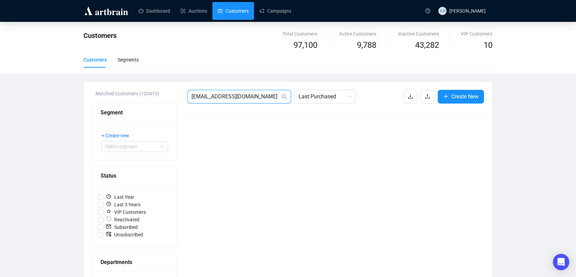
drag, startPoint x: 276, startPoint y: 96, endPoint x: 244, endPoint y: 93, distance: 32.1
click at [244, 93] on input "[EMAIL_ADDRESS][DOMAIN_NAME]" at bounding box center [236, 96] width 89 height 8
click at [254, 99] on input "[EMAIL_ADDRESS][DOMAIN_NAME]" at bounding box center [236, 96] width 89 height 8
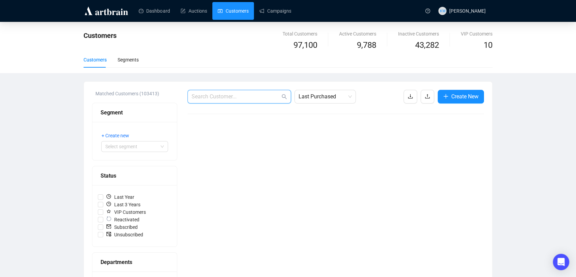
paste input "[PERSON_NAME][EMAIL_ADDRESS][PERSON_NAME][DOMAIN_NAME]"
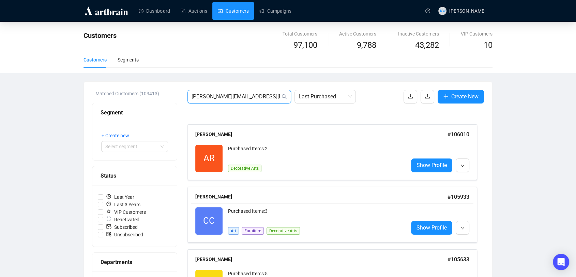
type input "[PERSON_NAME][EMAIL_ADDRESS][PERSON_NAME][DOMAIN_NAME]"
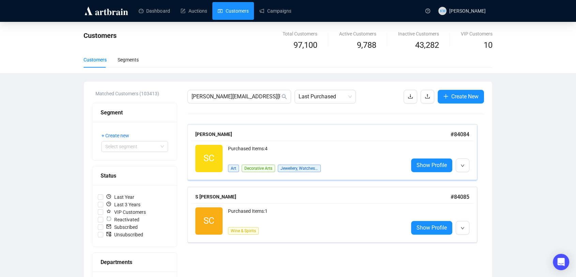
click at [270, 138] on div "[PERSON_NAME] # 84084" at bounding box center [332, 134] width 282 height 13
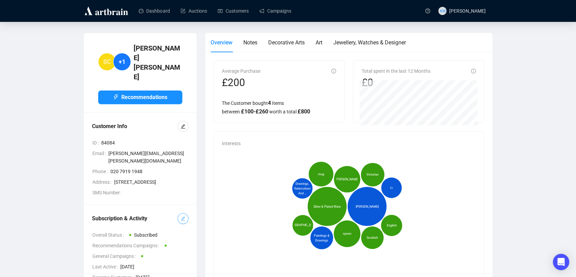
click at [179, 213] on button "button" at bounding box center [183, 218] width 11 height 11
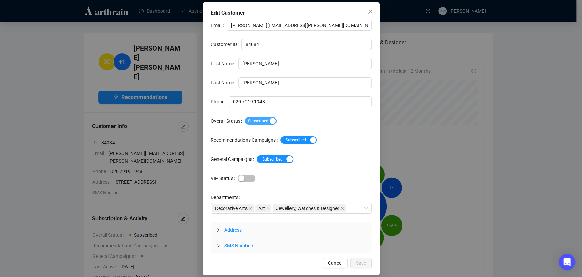
click at [262, 122] on span "Subscribed" at bounding box center [261, 121] width 32 height 8
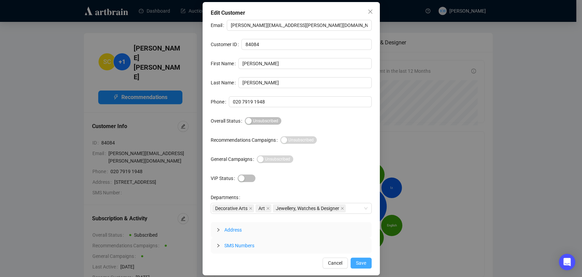
click at [361, 263] on span "Save" at bounding box center [361, 263] width 10 height 8
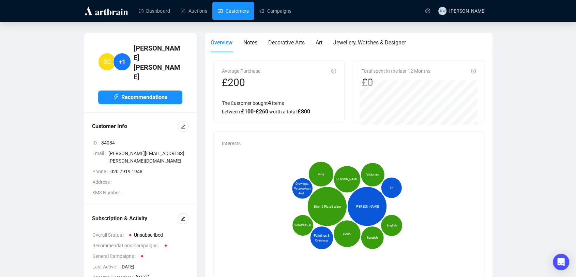
click at [239, 11] on link "Customers" at bounding box center [233, 11] width 31 height 18
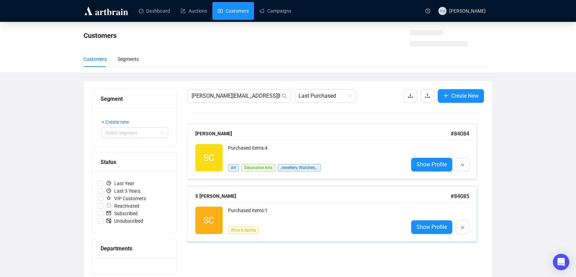
click at [265, 219] on div "Purchased Items: 1" at bounding box center [315, 213] width 175 height 14
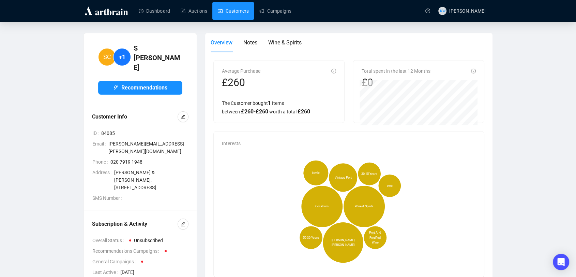
click at [242, 6] on link "Customers" at bounding box center [233, 11] width 31 height 18
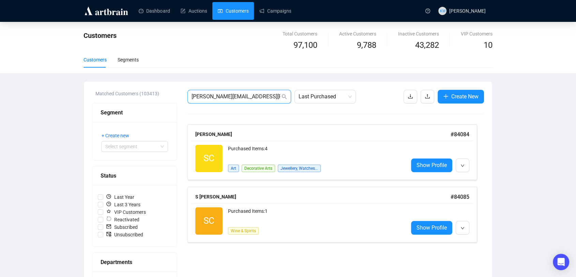
click at [257, 97] on input "[PERSON_NAME][EMAIL_ADDRESS][PERSON_NAME][DOMAIN_NAME]" at bounding box center [236, 96] width 89 height 8
paste input "[EMAIL_ADDRESS][PERSON_NAME][DOMAIN_NAME]"
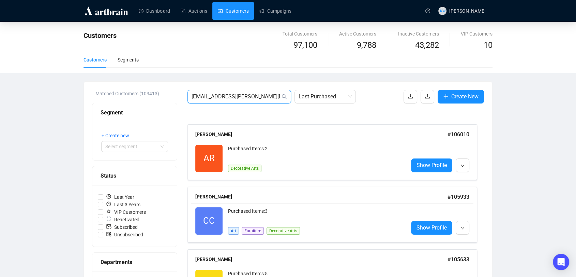
type input "[EMAIL_ADDRESS][PERSON_NAME][DOMAIN_NAME]"
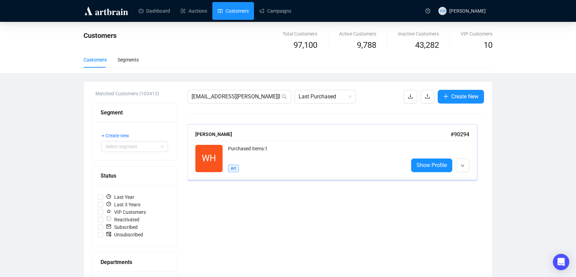
click at [281, 164] on div "Purchased Items: 1 Art" at bounding box center [315, 158] width 175 height 27
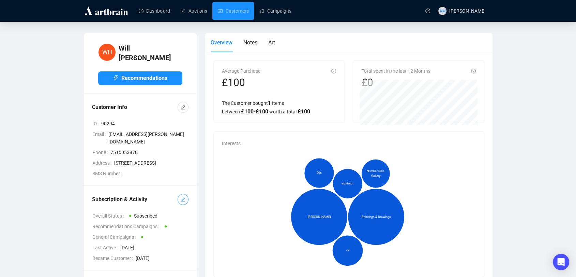
click at [181, 195] on span "button" at bounding box center [183, 199] width 5 height 8
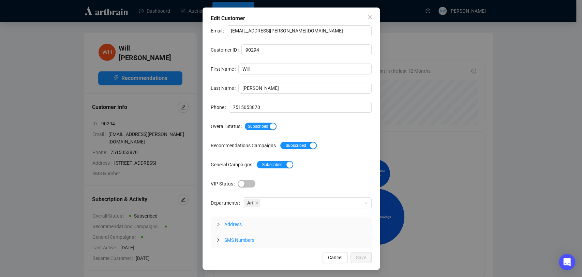
click at [267, 131] on div "Subscribed" at bounding box center [308, 126] width 127 height 11
click at [266, 126] on span "Subscribed" at bounding box center [261, 126] width 32 height 8
click at [364, 255] on span "Save" at bounding box center [361, 257] width 10 height 8
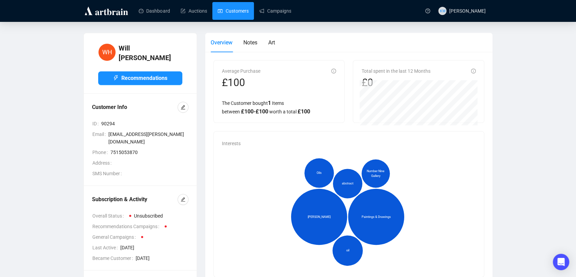
click at [235, 13] on link "Customers" at bounding box center [233, 11] width 31 height 18
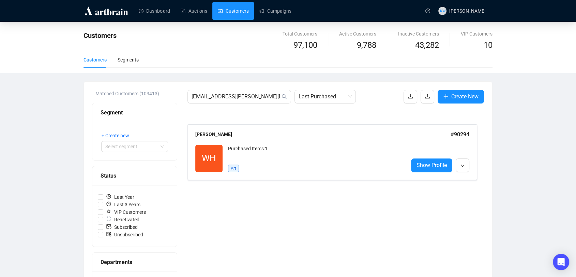
click at [510, 209] on div "Customers Total Customers 97,100 Active Customers 9,788 Inactive Customers 43,2…" at bounding box center [288, 253] width 576 height 462
